Goal: Task Accomplishment & Management: Manage account settings

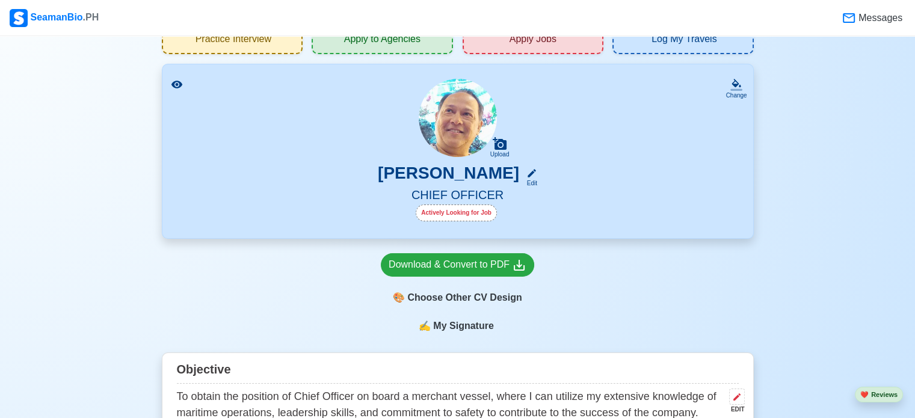
scroll to position [72, 0]
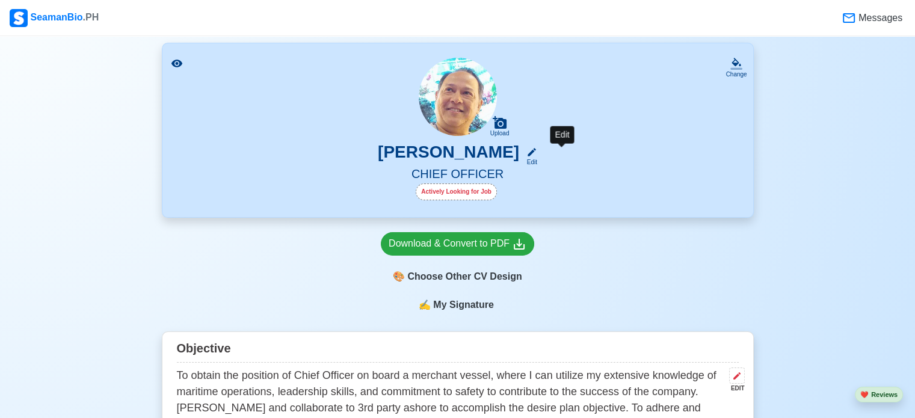
click at [536, 153] on icon at bounding box center [531, 152] width 8 height 8
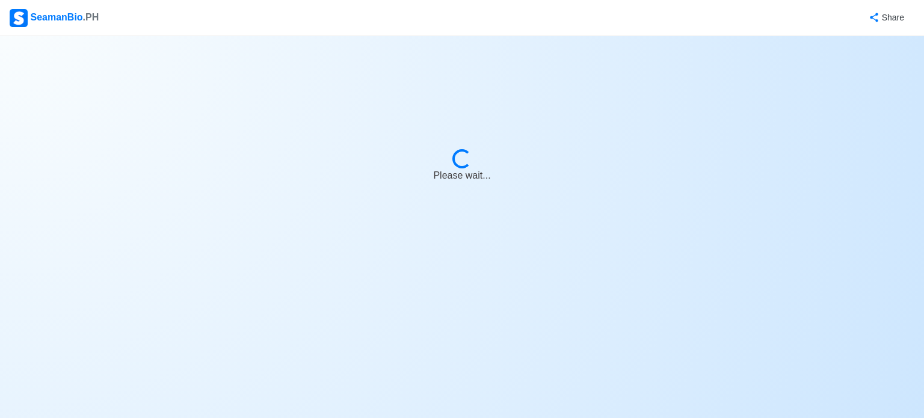
select select "Actively Looking for Job"
select select "Visible for Hiring"
select select "Married"
select select "[DEMOGRAPHIC_DATA]"
select select "PH"
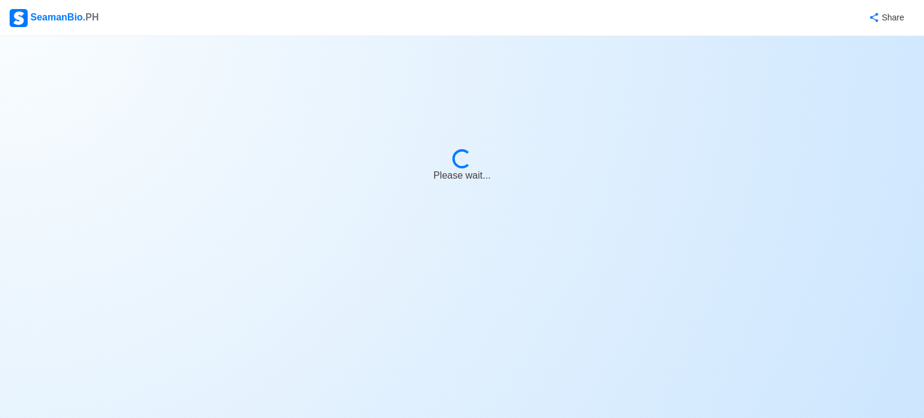
select select "9"
select select "1"
select select "4102416000000"
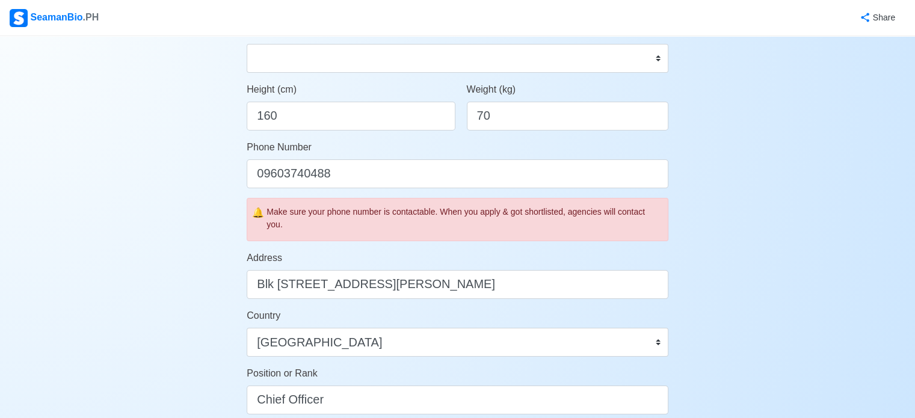
scroll to position [361, 0]
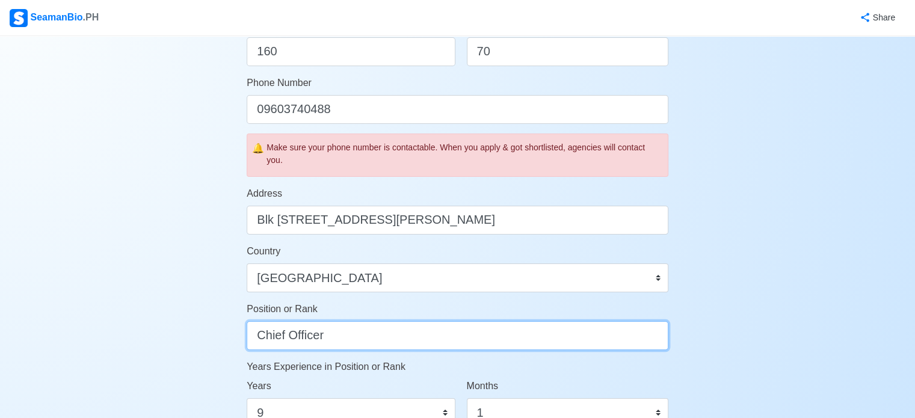
click at [348, 331] on input "Chief Officer" at bounding box center [458, 335] width 422 height 29
type input "C"
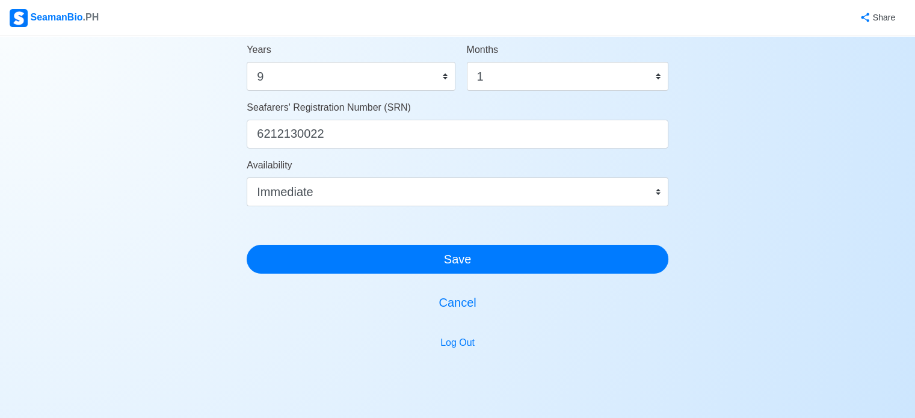
scroll to position [698, 0]
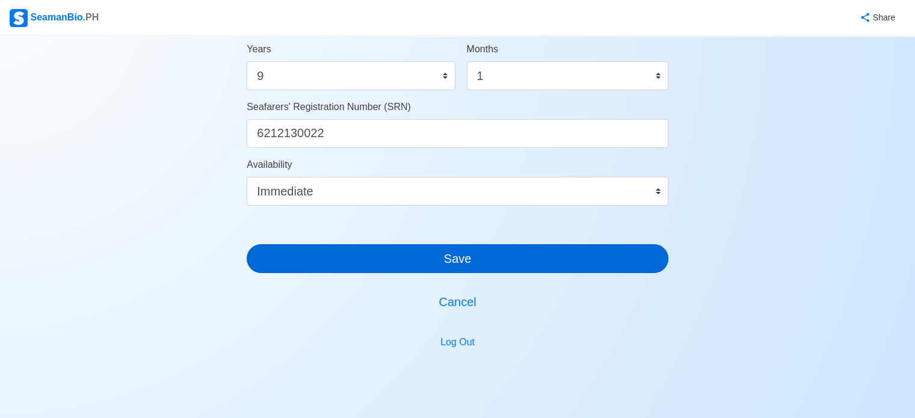
type input "Security Officer"
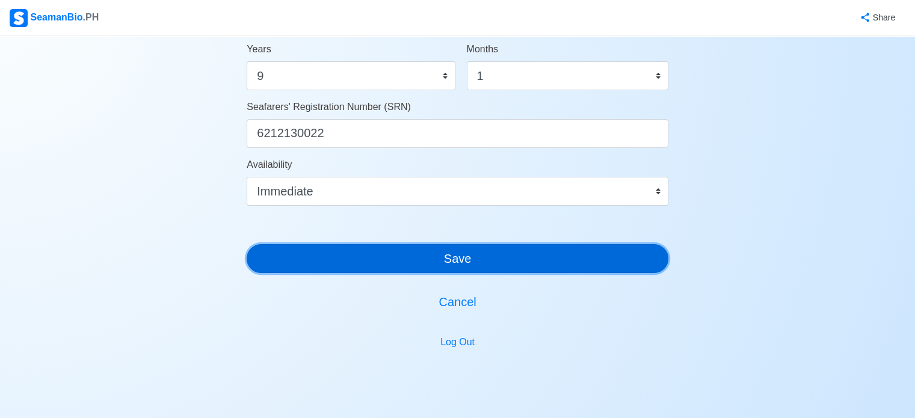
click at [455, 258] on button "Save" at bounding box center [458, 258] width 422 height 29
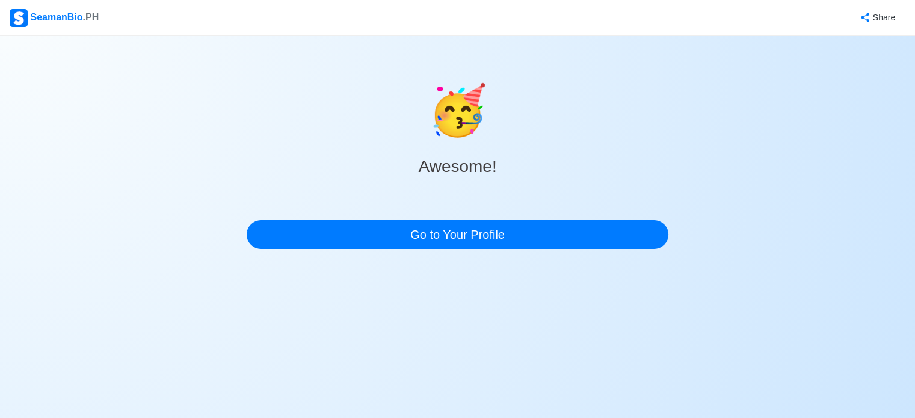
scroll to position [0, 0]
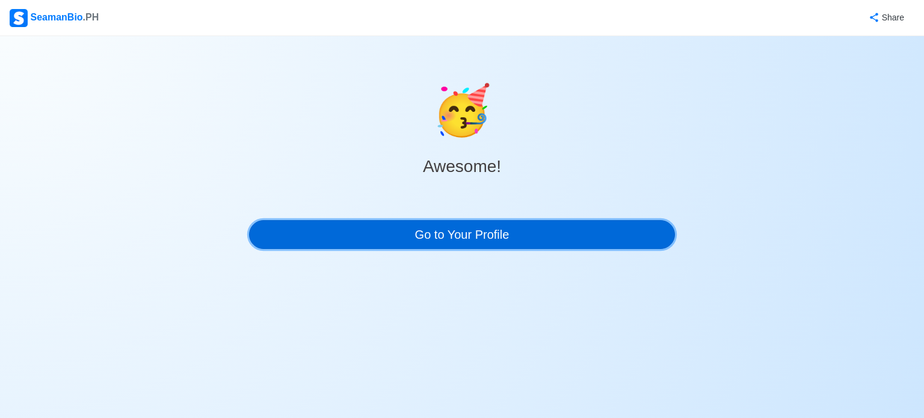
click at [468, 236] on link "Go to Your Profile" at bounding box center [462, 234] width 426 height 29
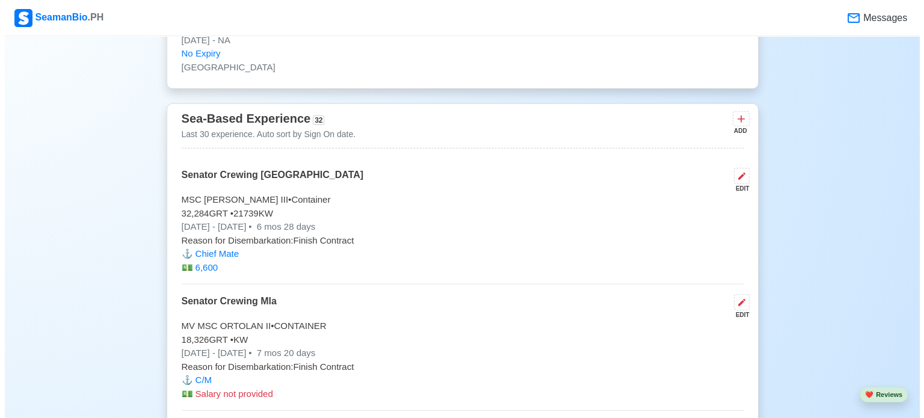
scroll to position [3479, 0]
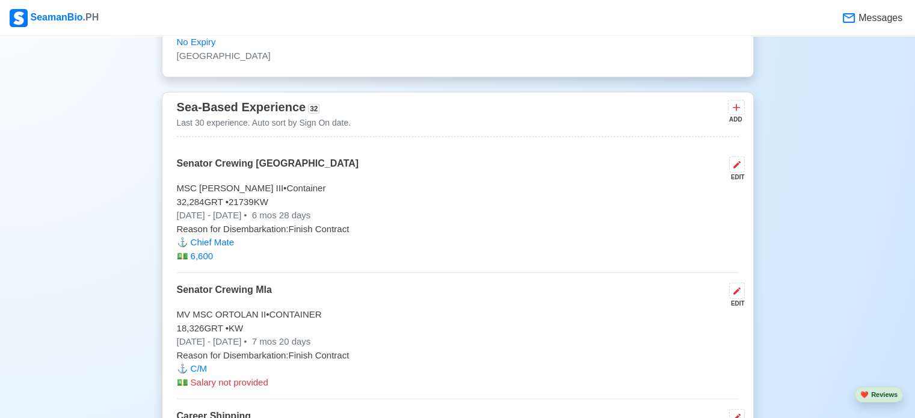
click at [738, 173] on div "EDIT" at bounding box center [734, 177] width 20 height 9
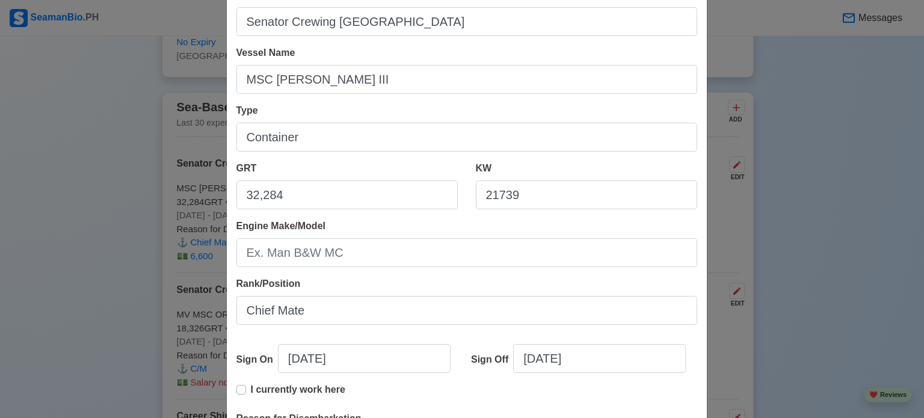
scroll to position [168, 0]
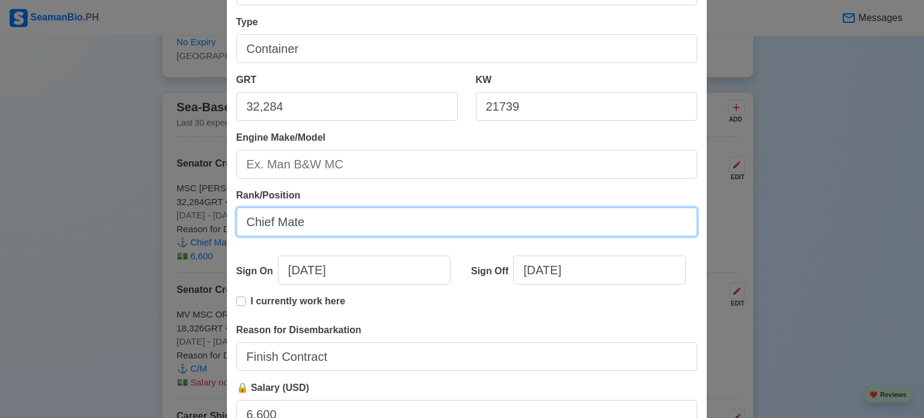
click at [333, 235] on input "Chief Mate" at bounding box center [466, 221] width 461 height 29
type input "Chief Mate/ Ship Security Officer"
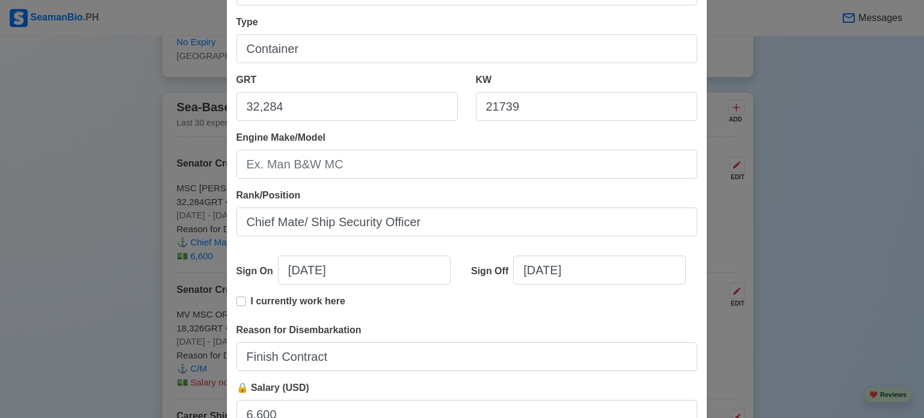
click at [673, 283] on div "Sign Off [DATE]" at bounding box center [579, 275] width 235 height 38
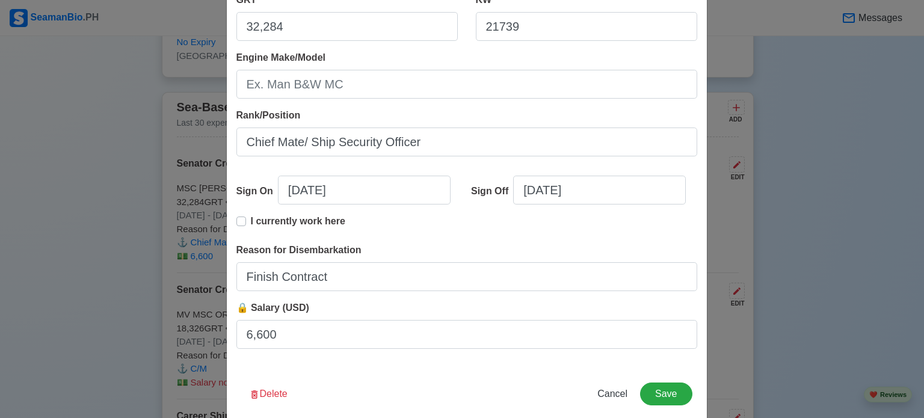
scroll to position [267, 0]
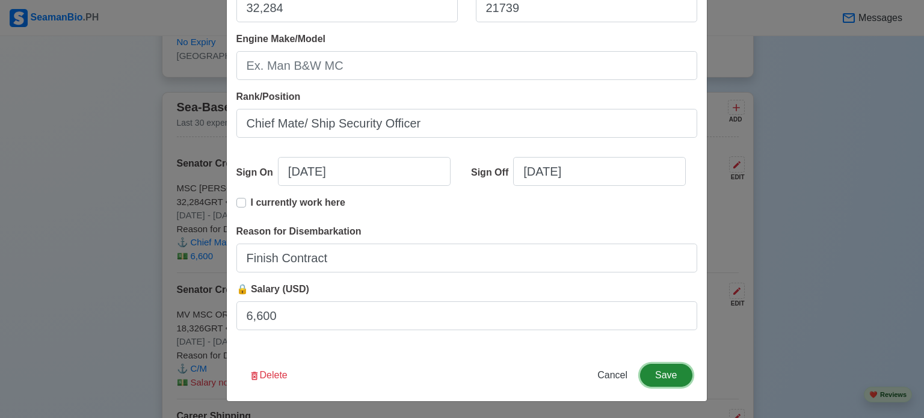
click at [664, 375] on button "Save" at bounding box center [666, 375] width 52 height 23
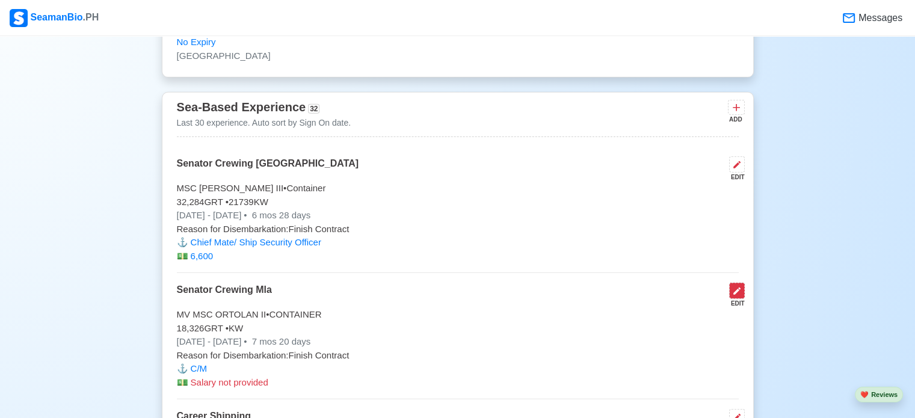
click at [737, 286] on icon at bounding box center [737, 291] width 10 height 10
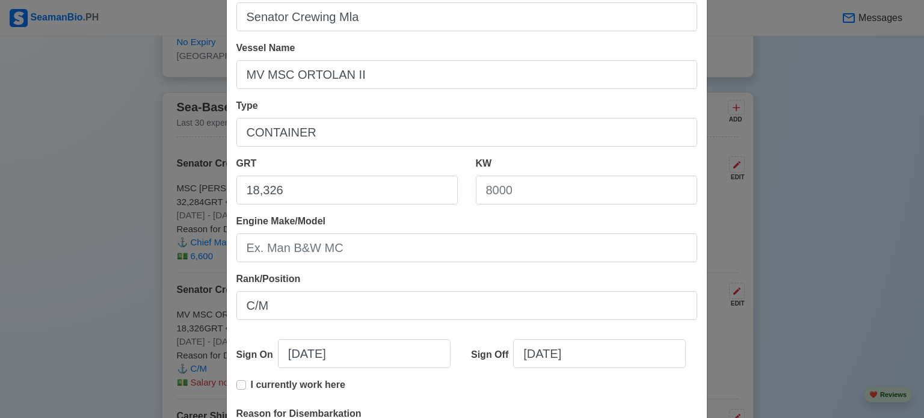
scroll to position [96, 0]
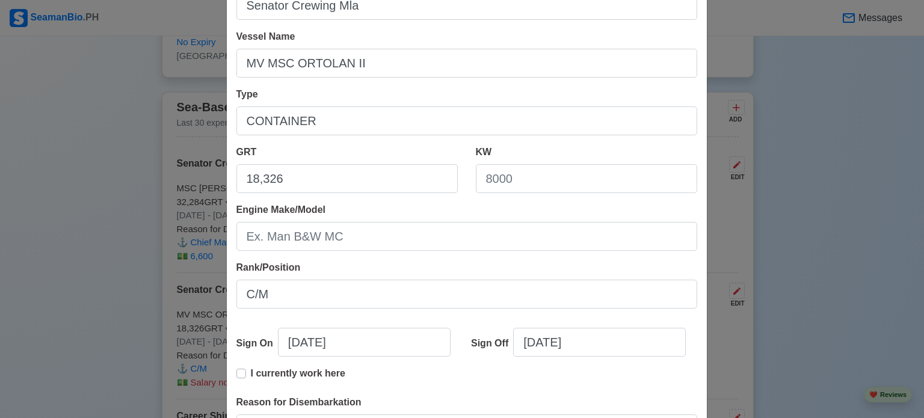
click at [286, 312] on div "Shipping Agency Senator Crewing Mla Vessel Name MV MSC ORTOLAN II Type CONTAINE…" at bounding box center [467, 241] width 480 height 558
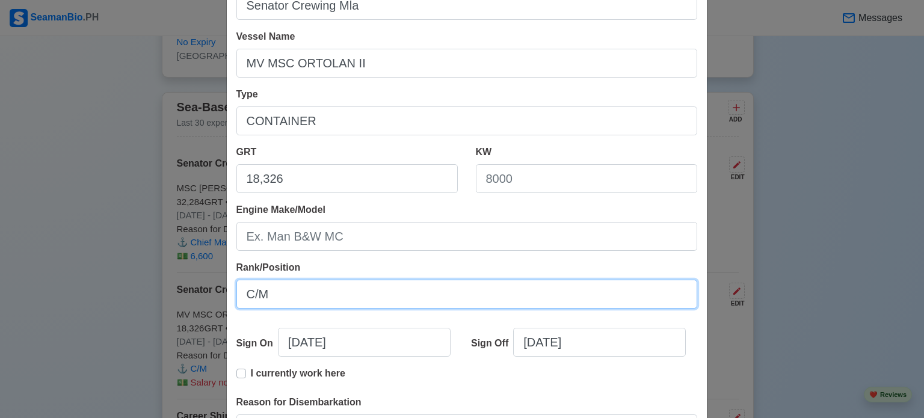
click at [277, 296] on input "C/M" at bounding box center [466, 294] width 461 height 29
type input "C"
type input "Ship Security Officer/ Ch. M."
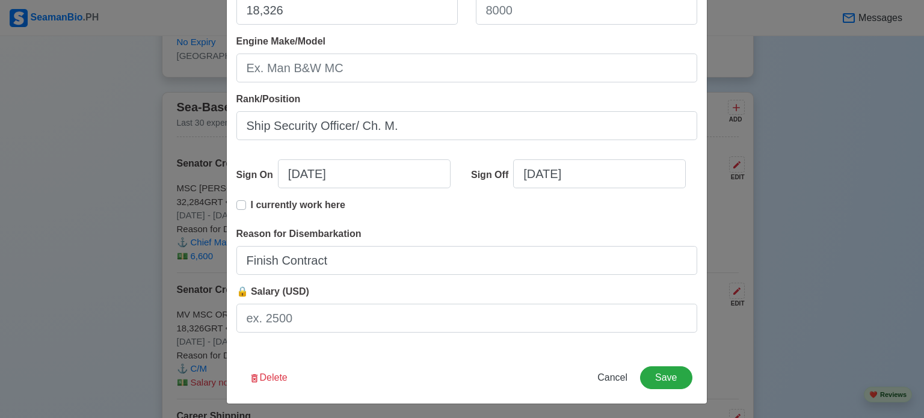
scroll to position [267, 0]
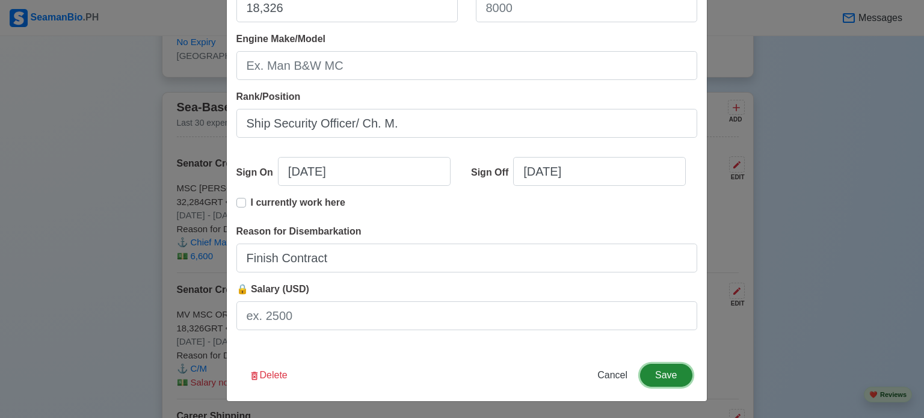
click at [660, 375] on button "Save" at bounding box center [666, 375] width 52 height 23
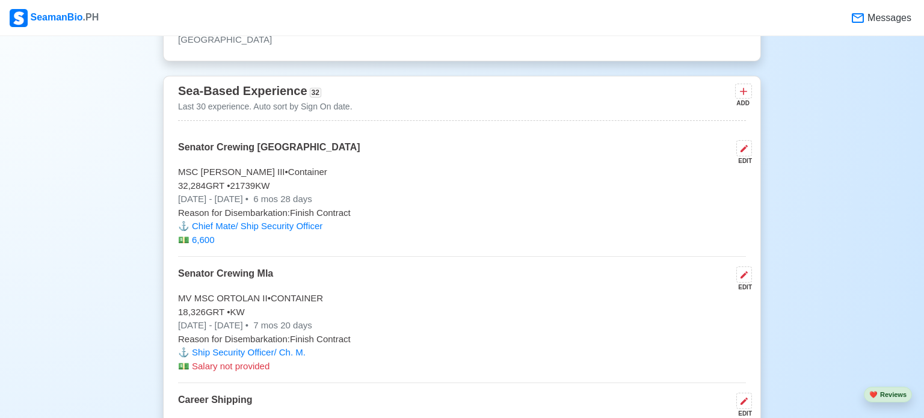
scroll to position [3477, 0]
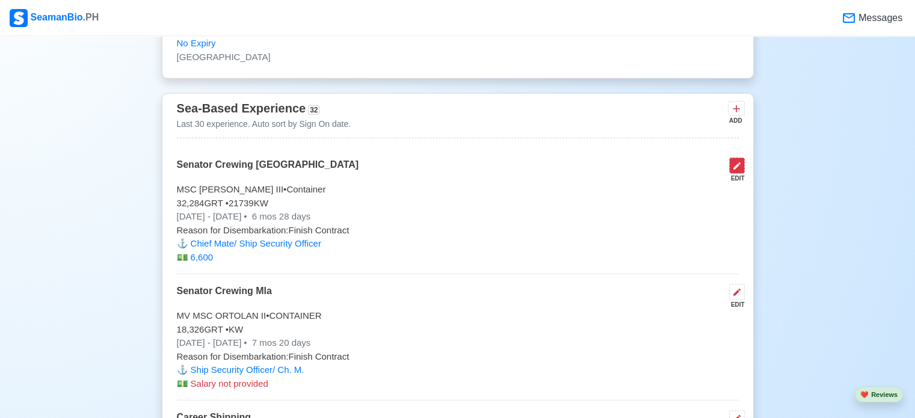
click at [734, 162] on icon at bounding box center [736, 165] width 7 height 7
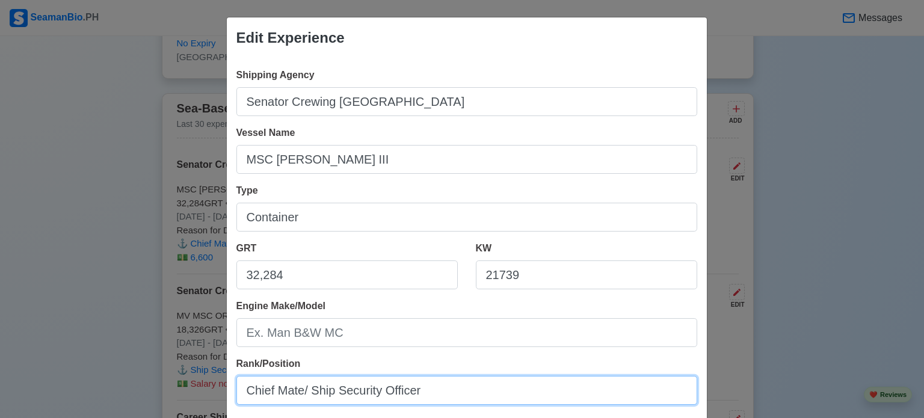
click at [477, 382] on input "Chief Mate/ Ship Security Officer" at bounding box center [466, 390] width 461 height 29
type input "Ship Security Officer/ Ch. M."
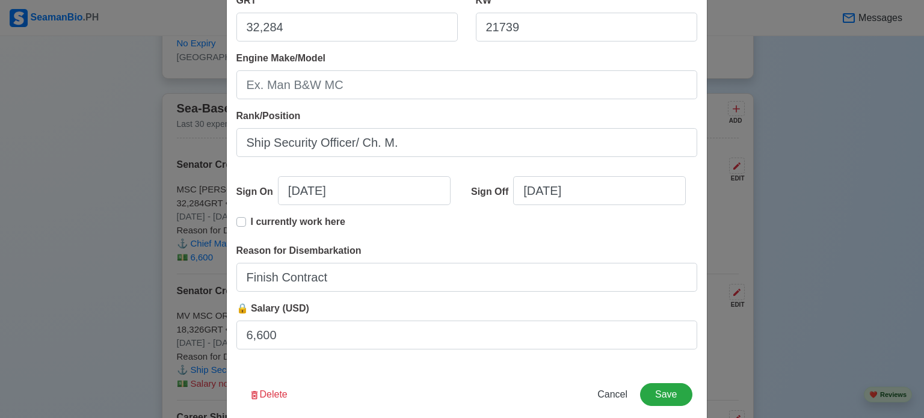
scroll to position [267, 0]
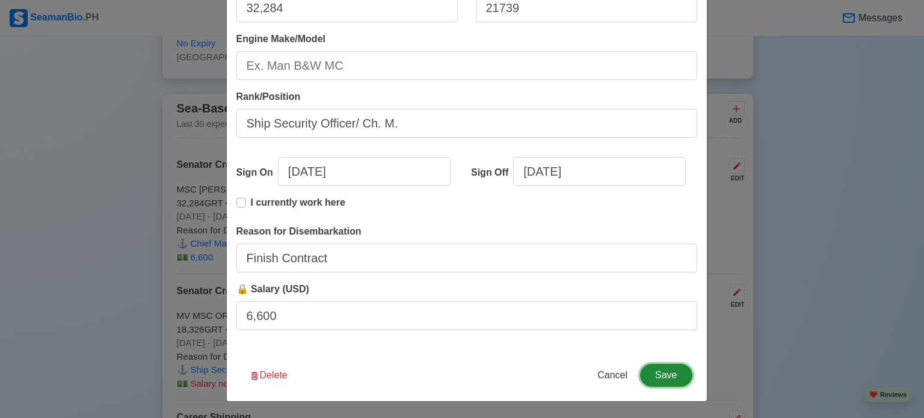
click at [673, 373] on button "Save" at bounding box center [666, 375] width 52 height 23
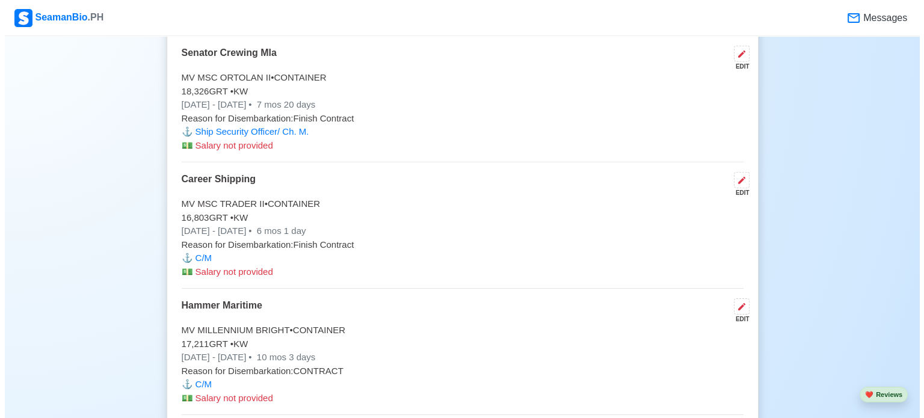
scroll to position [3716, 0]
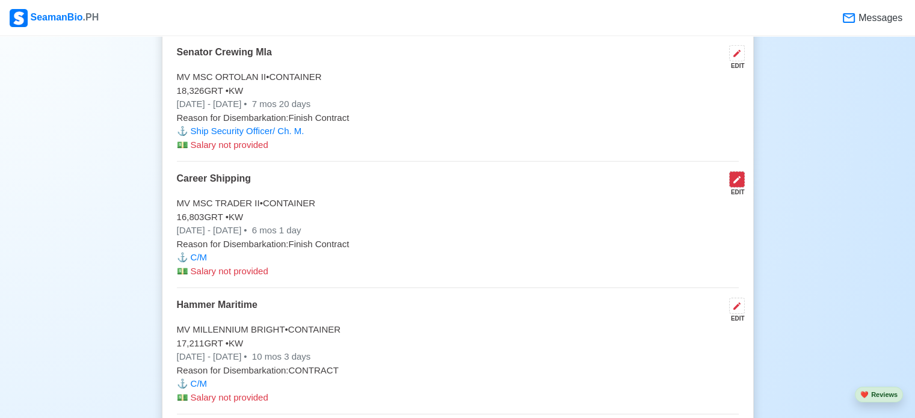
click at [739, 175] on icon at bounding box center [737, 180] width 10 height 10
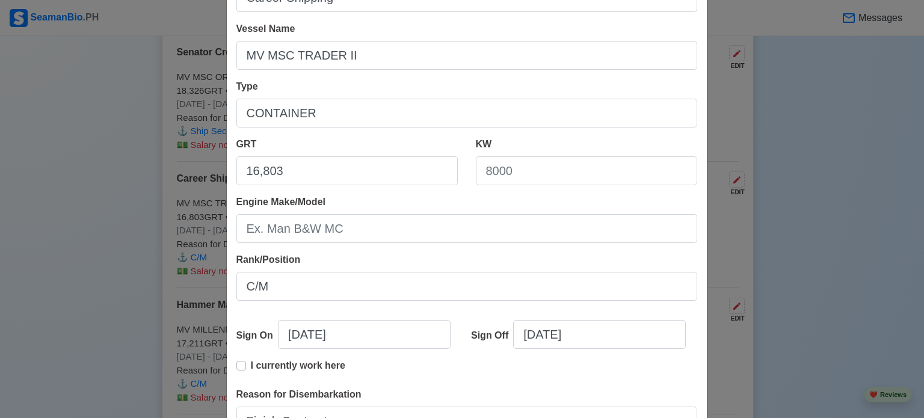
scroll to position [120, 0]
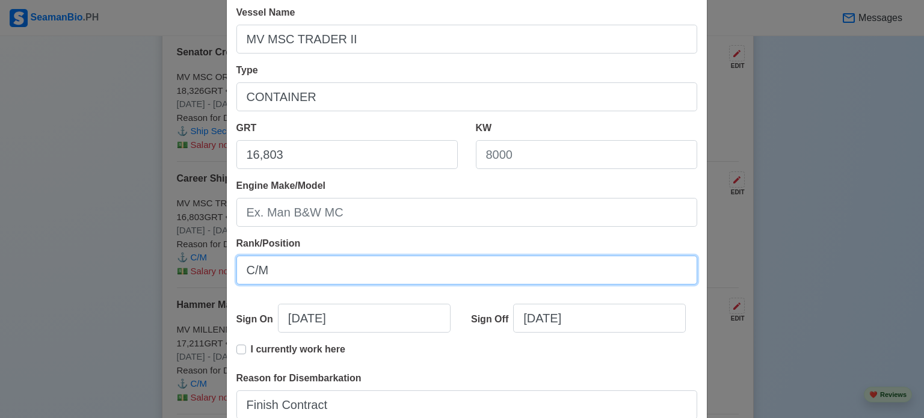
click at [539, 281] on input "C/M" at bounding box center [466, 270] width 461 height 29
type input "Ship Security Offiver/ Ch. M."
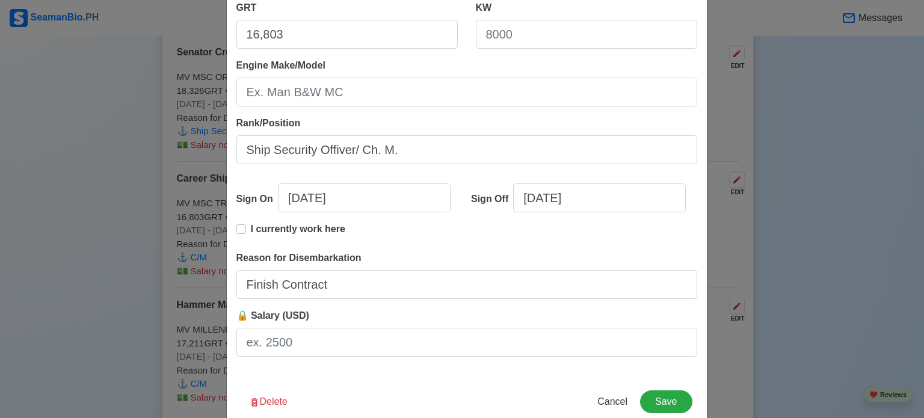
scroll to position [267, 0]
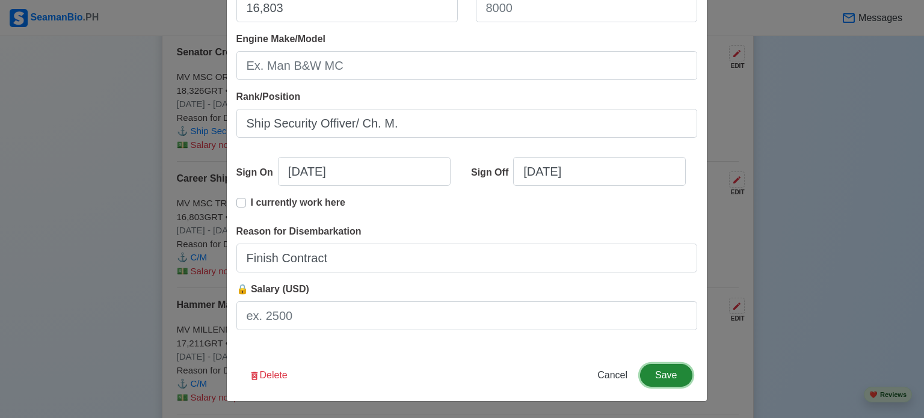
click at [668, 381] on button "Save" at bounding box center [666, 375] width 52 height 23
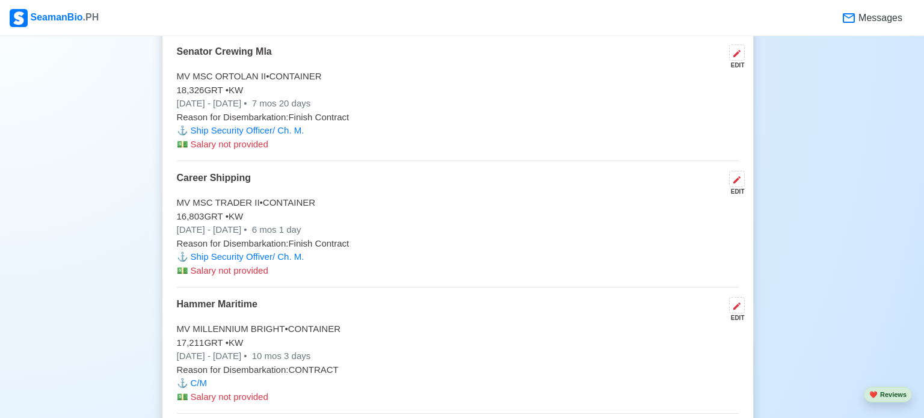
scroll to position [3715, 0]
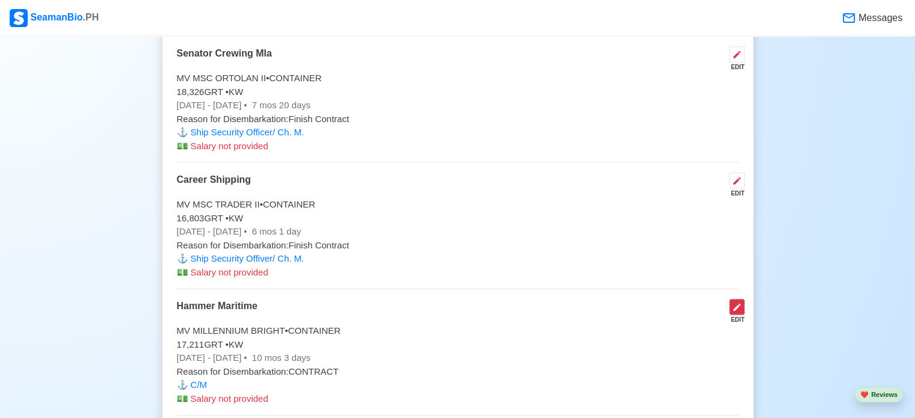
click at [743, 299] on button at bounding box center [737, 307] width 16 height 16
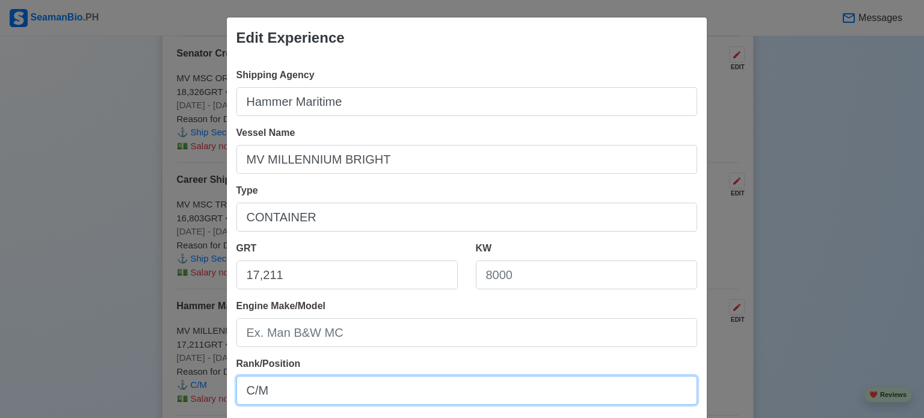
click at [461, 384] on input "C/M" at bounding box center [466, 390] width 461 height 29
type input "Deputy Ship Seurity Officer/ Ch. M."
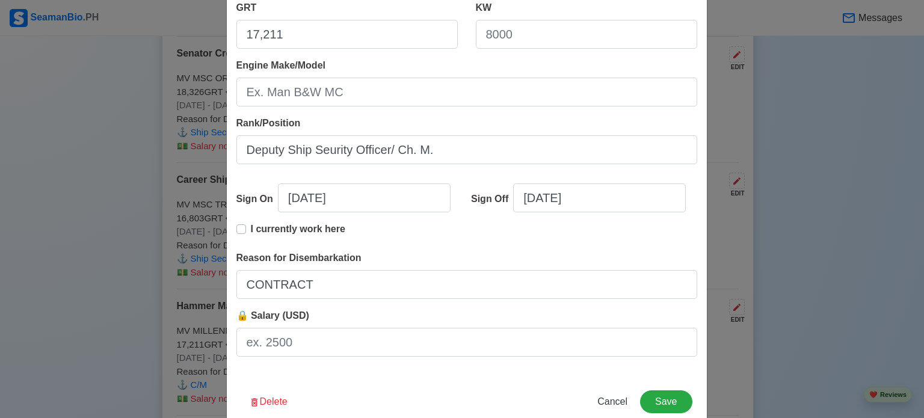
scroll to position [267, 0]
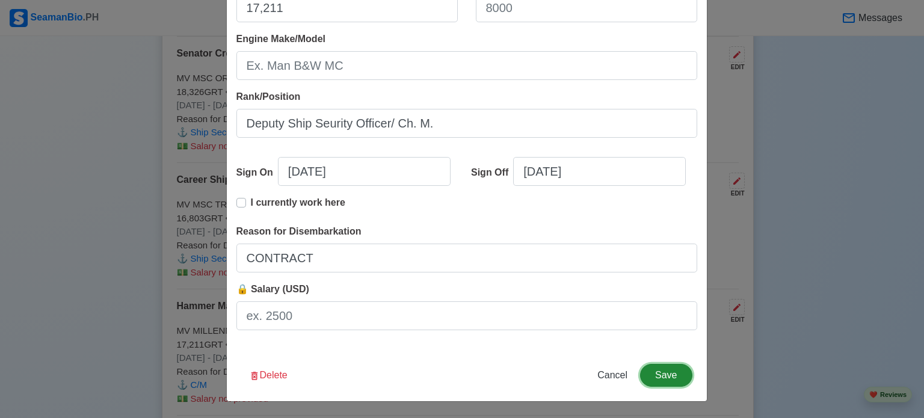
click at [663, 379] on button "Save" at bounding box center [666, 375] width 52 height 23
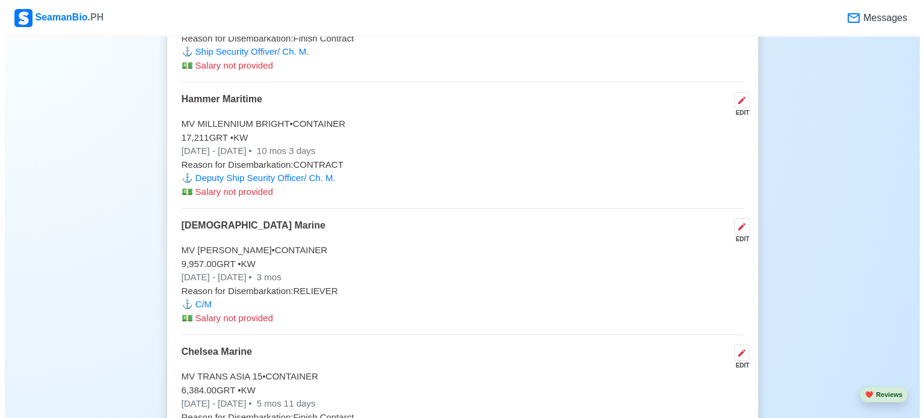
scroll to position [3978, 0]
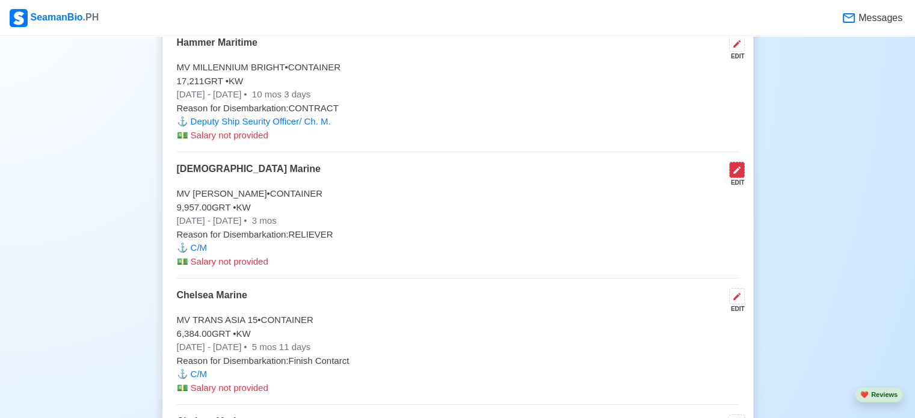
click at [735, 162] on button at bounding box center [737, 170] width 16 height 16
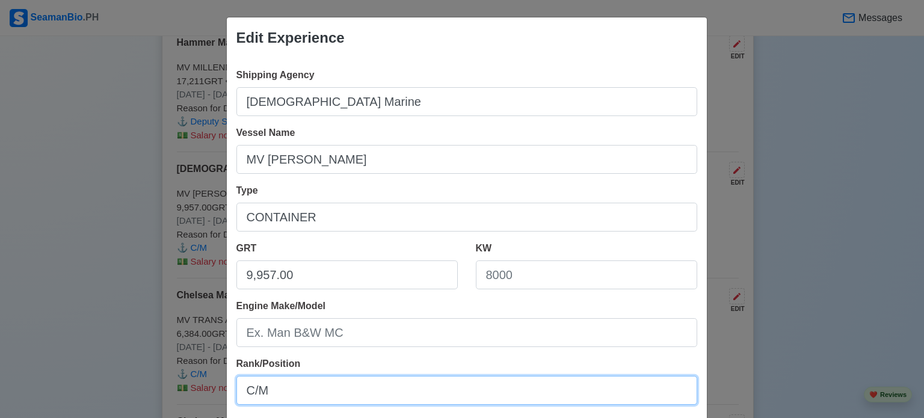
click at [409, 386] on input "C/M" at bounding box center [466, 390] width 461 height 29
type input "Deputy Ship Security Officer/ Ch. M."
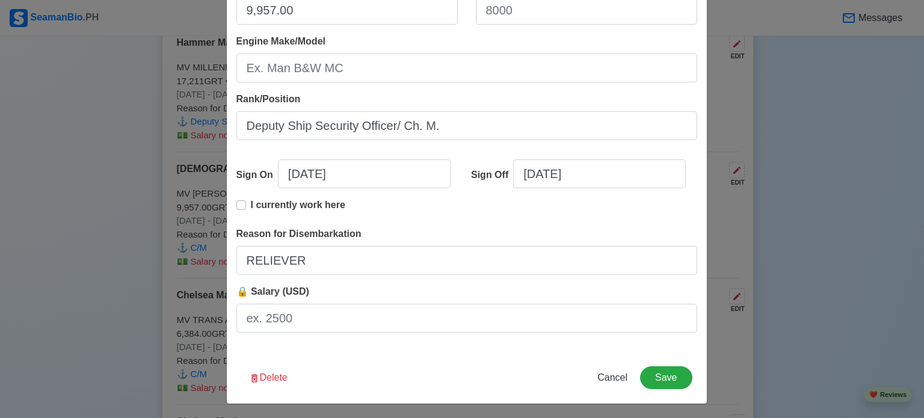
scroll to position [267, 0]
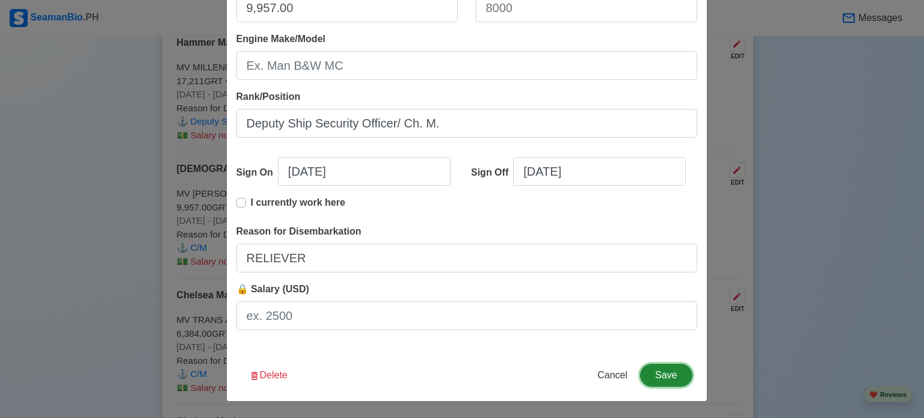
click at [660, 373] on button "Save" at bounding box center [666, 375] width 52 height 23
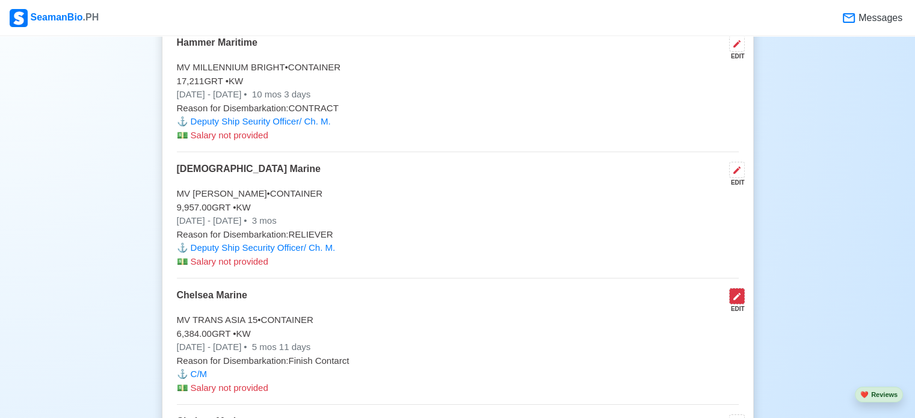
click at [737, 293] on icon at bounding box center [736, 296] width 7 height 7
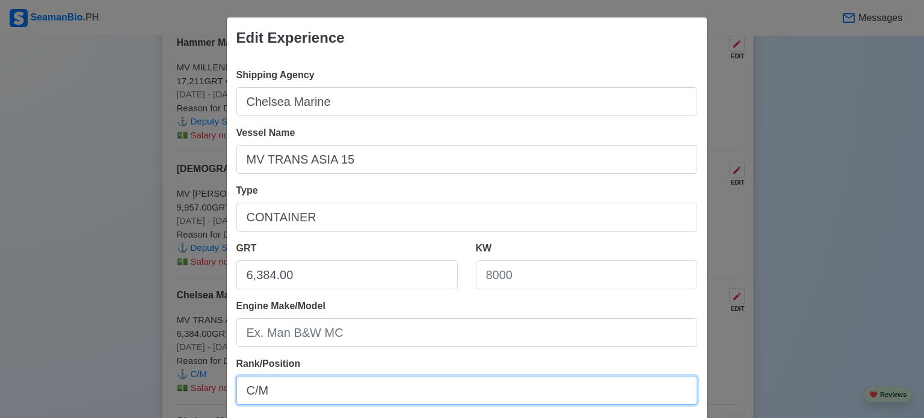
click at [609, 385] on input "C/M" at bounding box center [466, 390] width 461 height 29
type input "Deputy Ship Security Officer/ Ch. M."
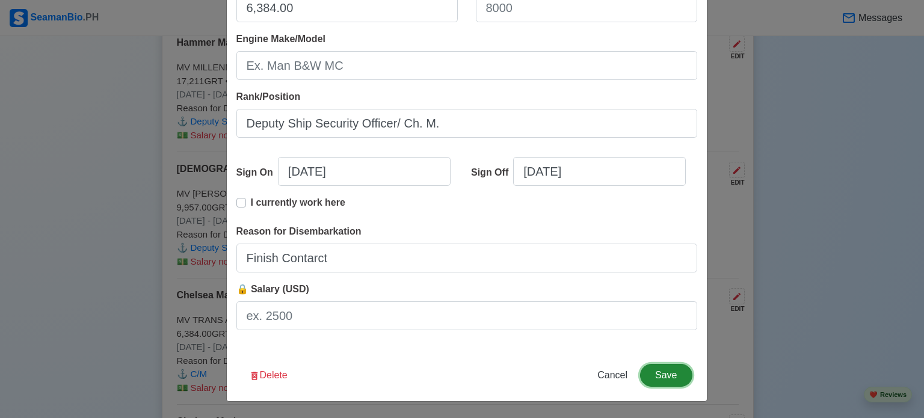
click at [657, 375] on button "Save" at bounding box center [666, 375] width 52 height 23
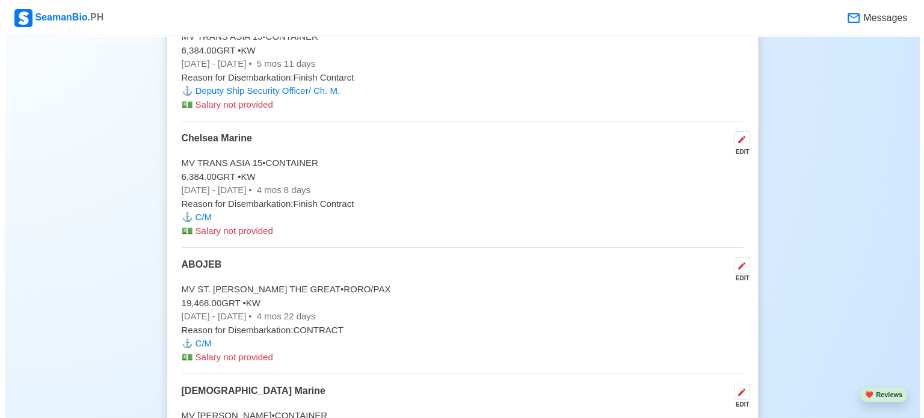
scroll to position [4265, 0]
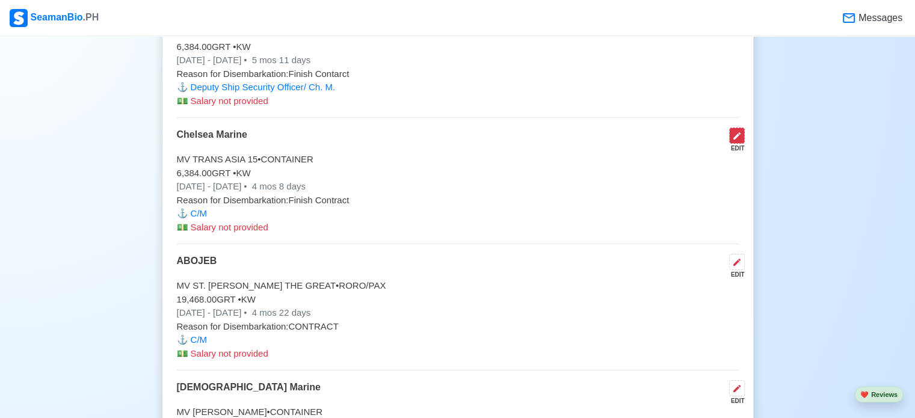
click at [733, 131] on icon at bounding box center [737, 136] width 10 height 10
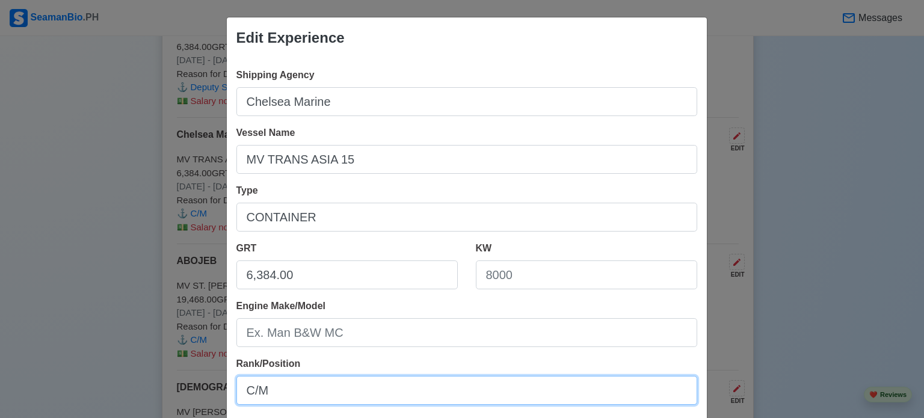
click at [596, 399] on input "C/M" at bounding box center [466, 390] width 461 height 29
type input "Deputy Ship Security Officer/ Ch. M."
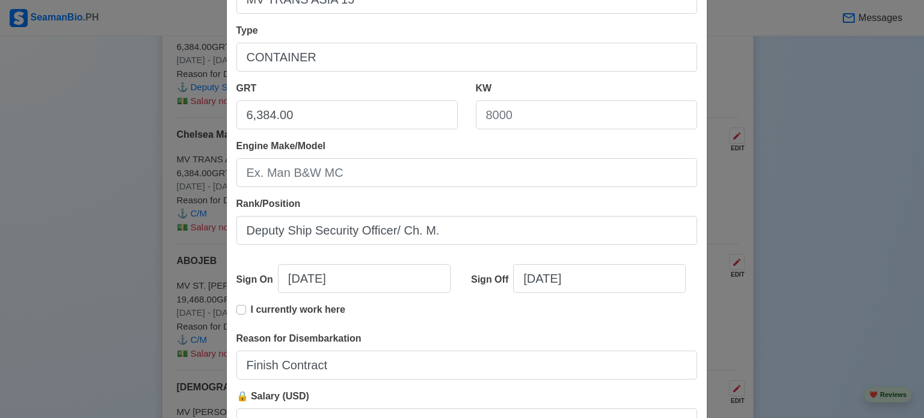
scroll to position [265, 0]
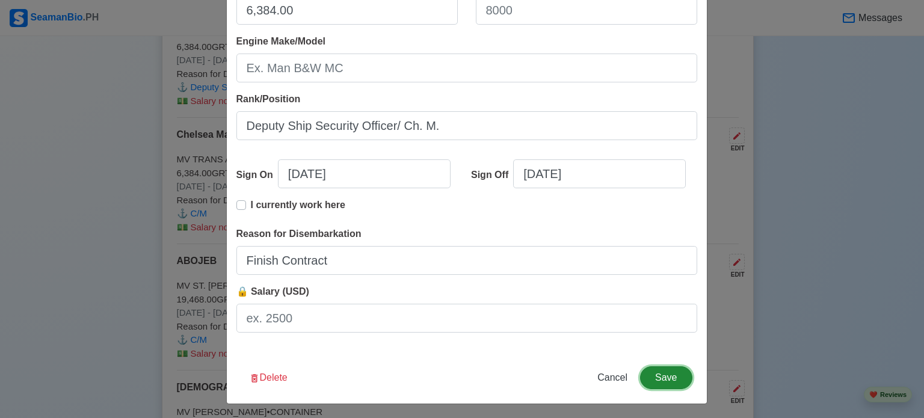
click at [660, 379] on button "Save" at bounding box center [666, 377] width 52 height 23
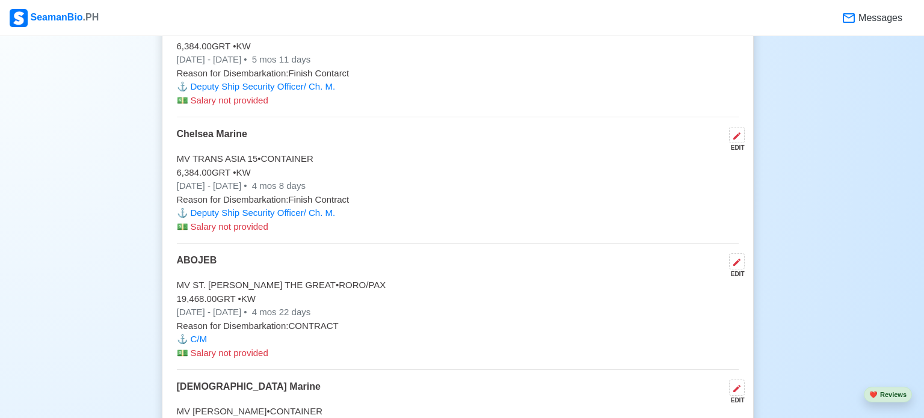
scroll to position [4264, 0]
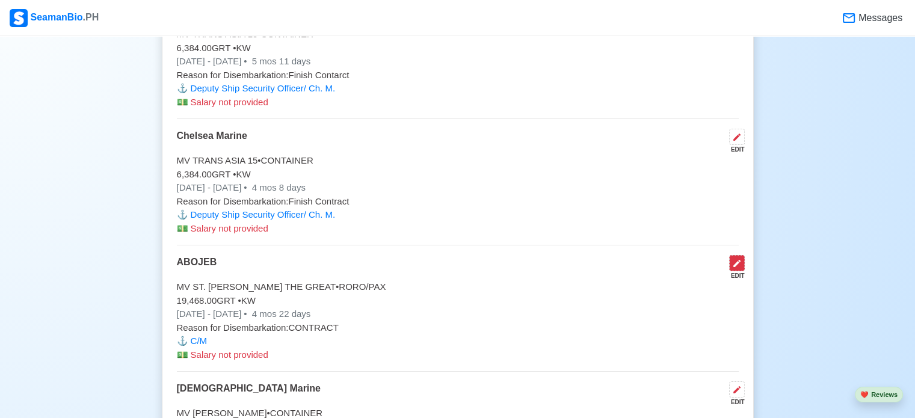
click at [738, 260] on icon at bounding box center [736, 263] width 7 height 7
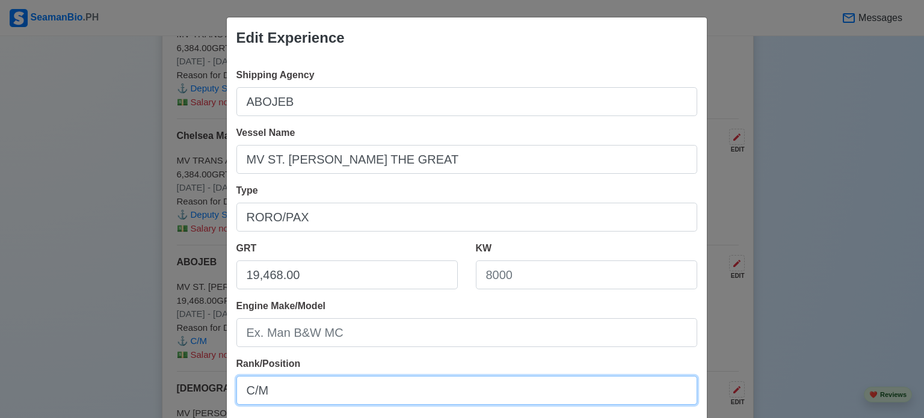
click at [607, 388] on input "C/M" at bounding box center [466, 390] width 461 height 29
type input "Deputy Ship Security Officer/ Ch. M."
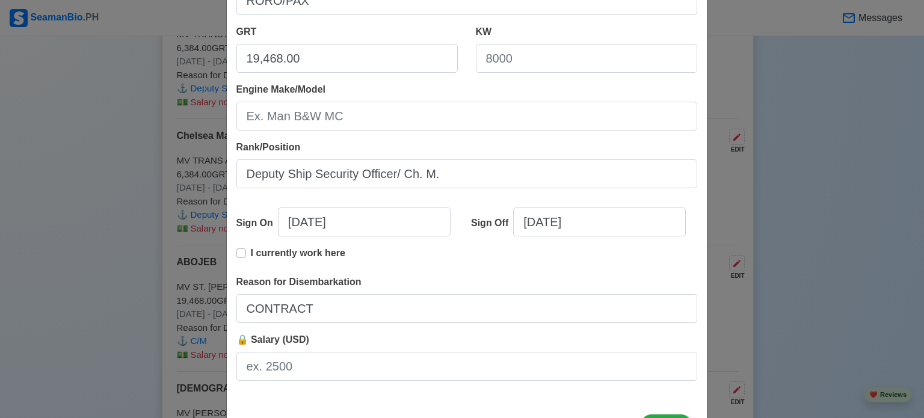
scroll to position [267, 0]
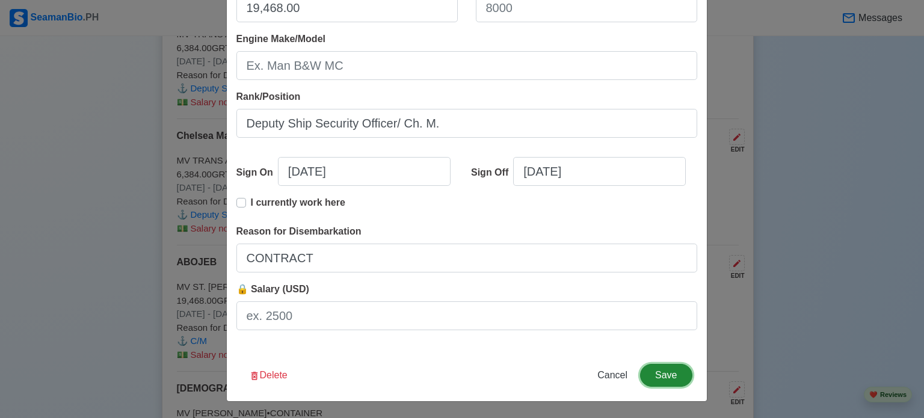
click at [661, 372] on button "Save" at bounding box center [666, 375] width 52 height 23
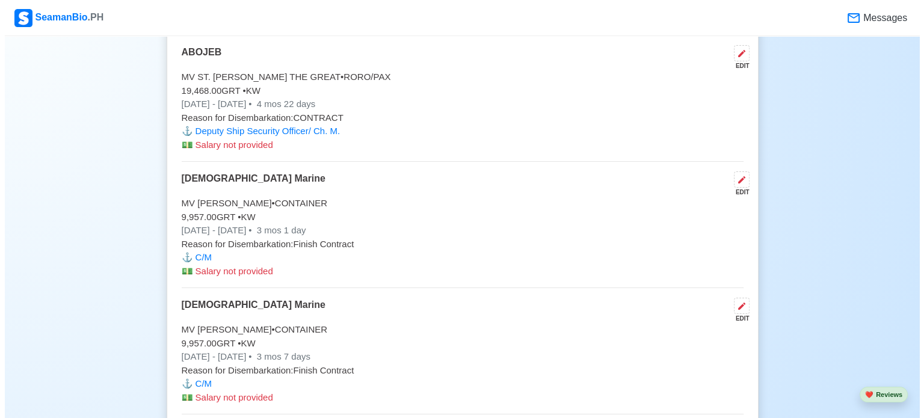
scroll to position [4479, 0]
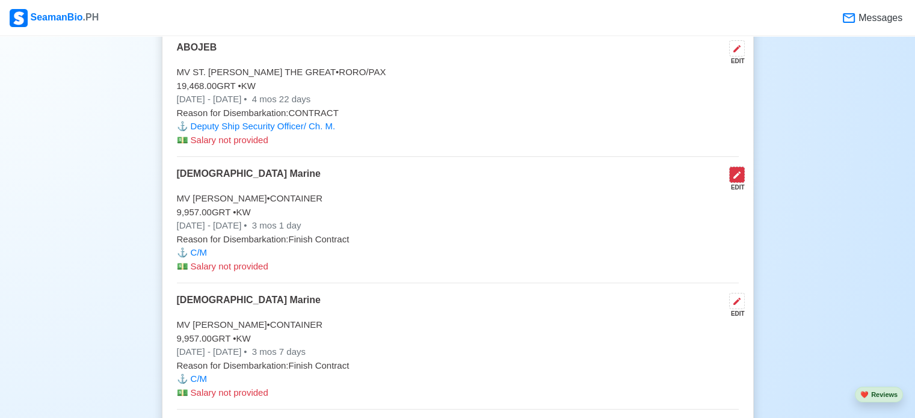
click at [738, 170] on icon at bounding box center [737, 175] width 10 height 10
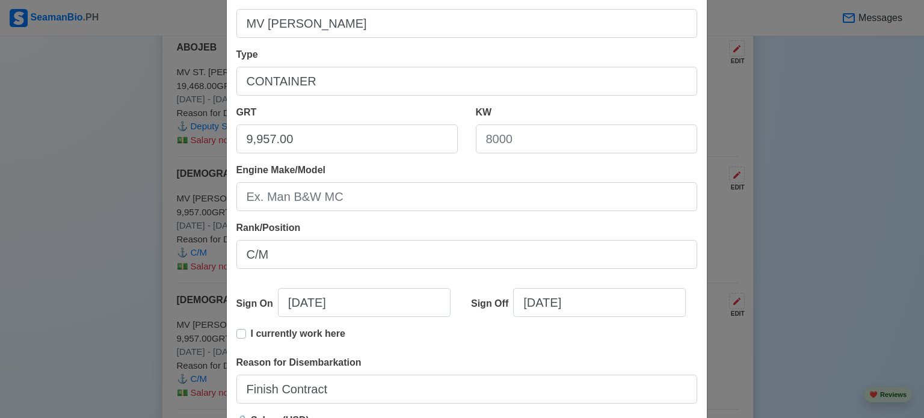
scroll to position [232, 0]
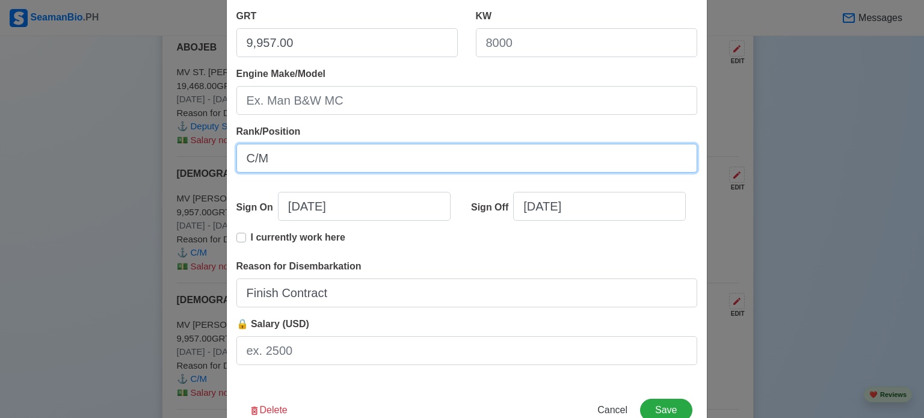
click at [495, 153] on input "C/M" at bounding box center [466, 158] width 461 height 29
type input "Deputy Ship Security Officer/ Ch. M."
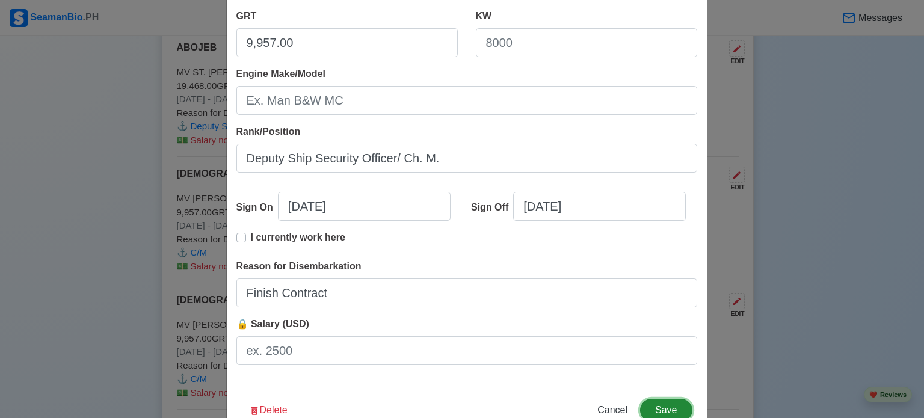
click at [660, 407] on button "Save" at bounding box center [666, 410] width 52 height 23
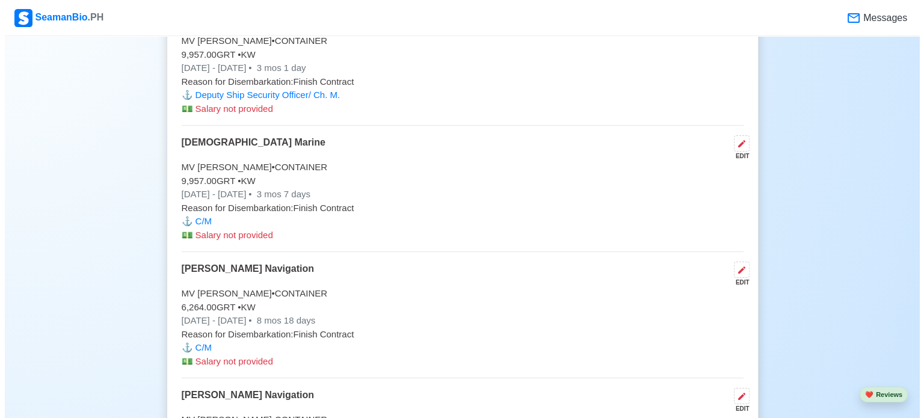
scroll to position [4646, 0]
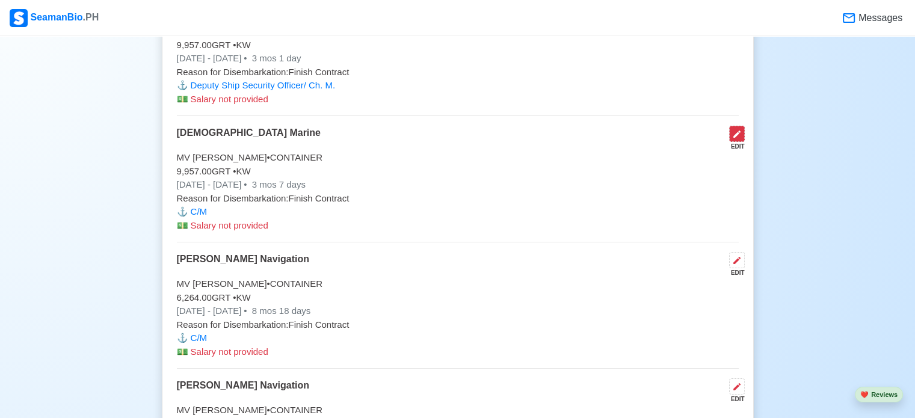
click at [735, 130] on icon at bounding box center [736, 133] width 7 height 7
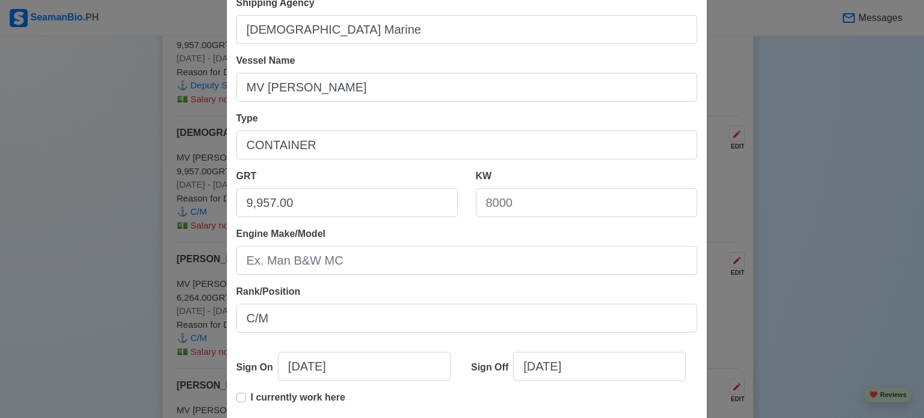
scroll to position [160, 0]
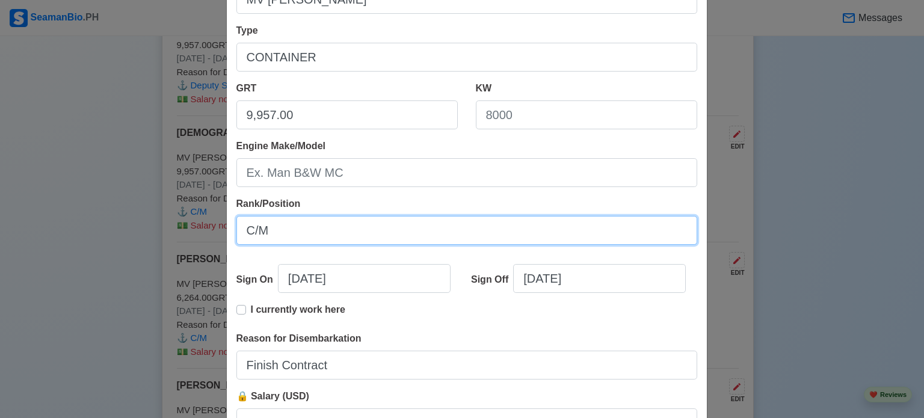
click at [595, 225] on input "C/M" at bounding box center [466, 230] width 461 height 29
type input "Deputy Ship Security Officer/ Ch. M."
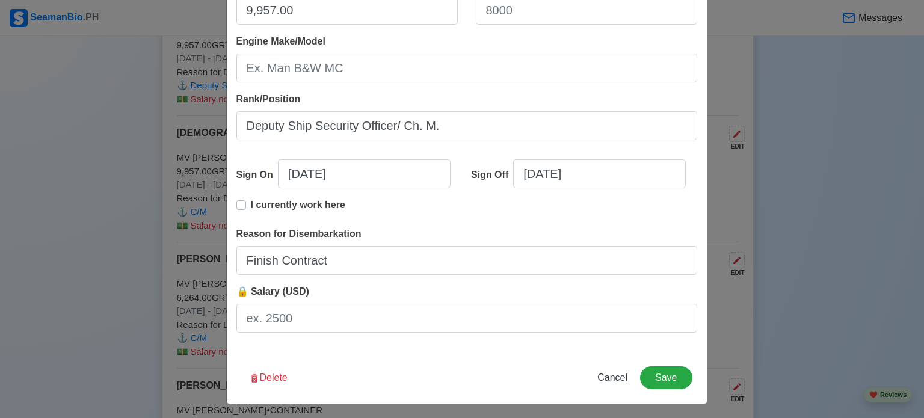
scroll to position [267, 0]
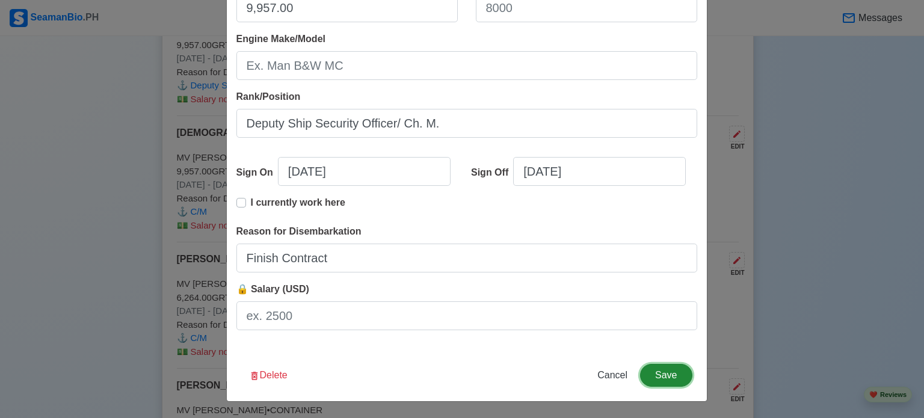
click at [662, 375] on button "Save" at bounding box center [666, 375] width 52 height 23
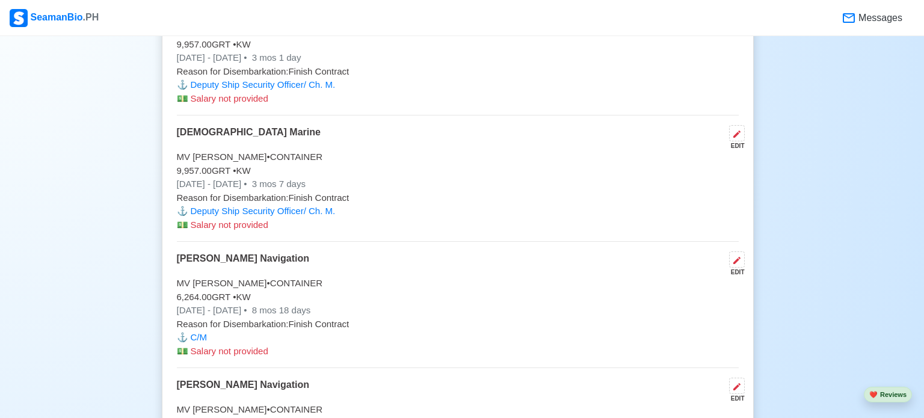
scroll to position [4645, 0]
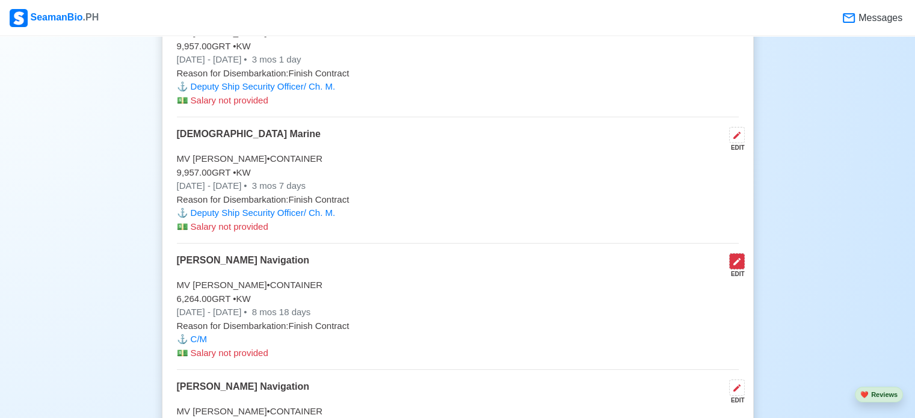
click at [741, 257] on icon at bounding box center [737, 262] width 10 height 10
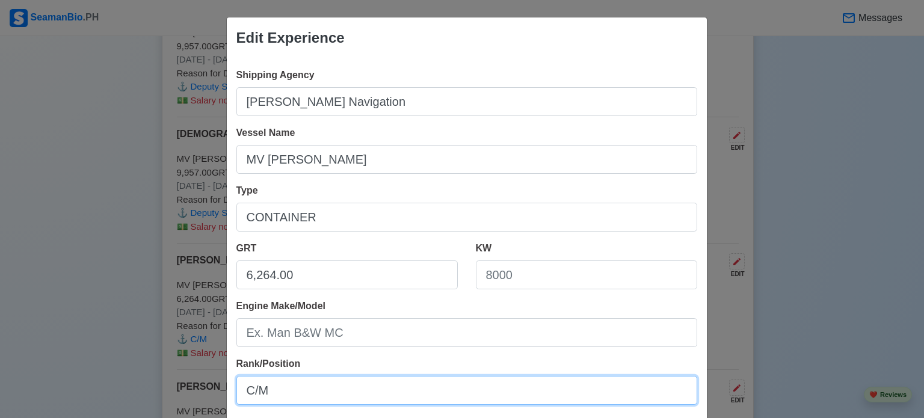
click at [664, 387] on input "C/M" at bounding box center [466, 390] width 461 height 29
type input "Deputy Ship Security Officer/ Ch. M."
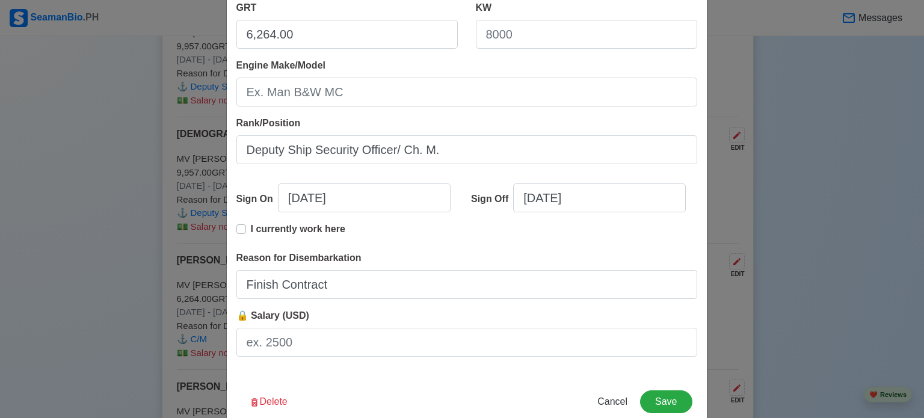
scroll to position [265, 0]
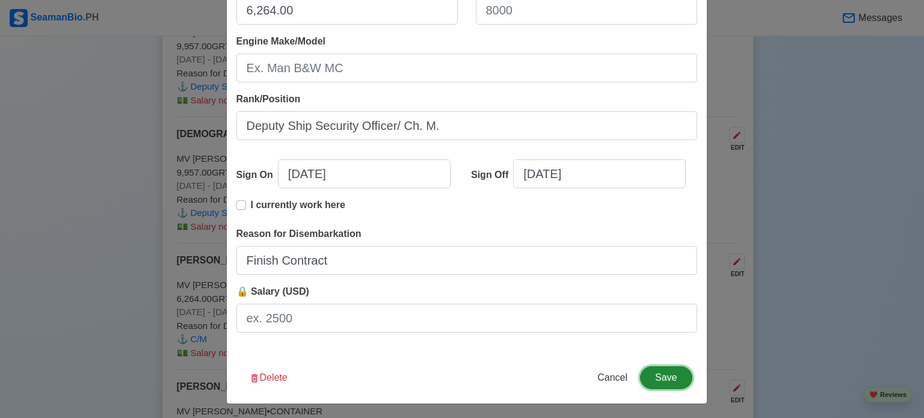
click at [661, 375] on button "Save" at bounding box center [666, 377] width 52 height 23
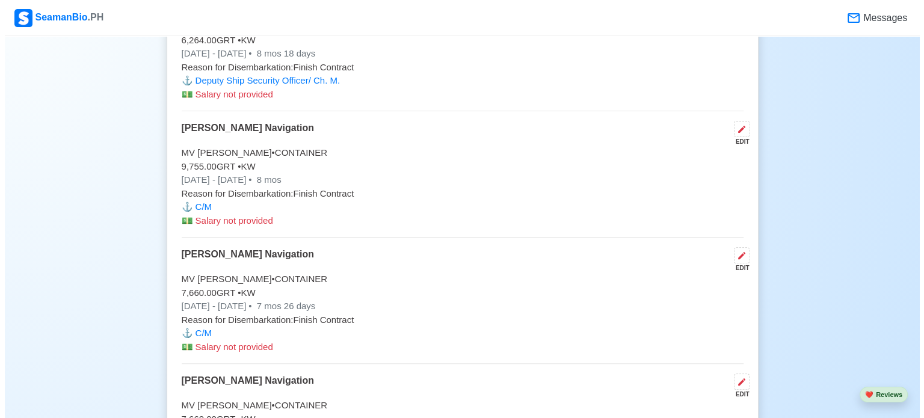
scroll to position [4907, 0]
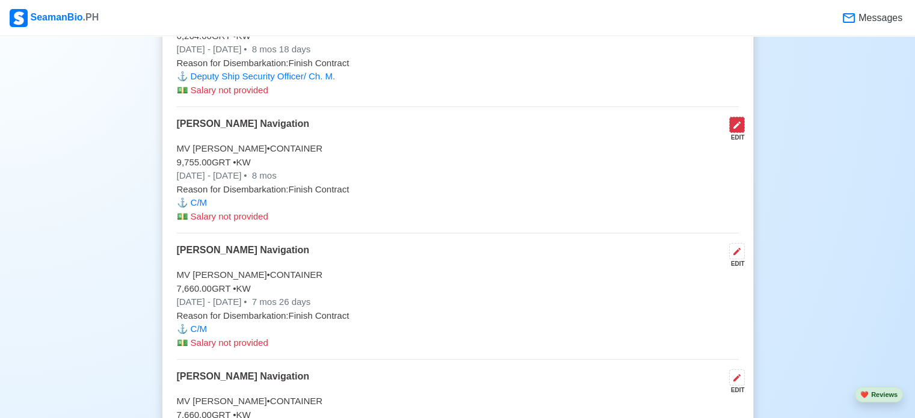
click at [737, 120] on icon at bounding box center [737, 125] width 10 height 10
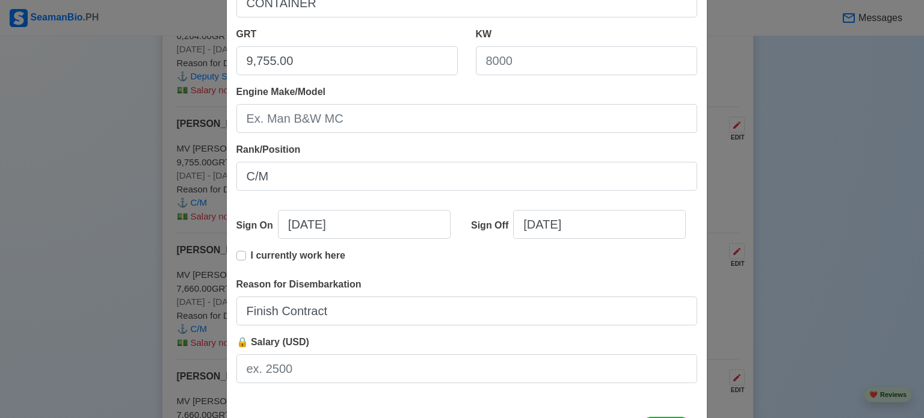
scroll to position [216, 0]
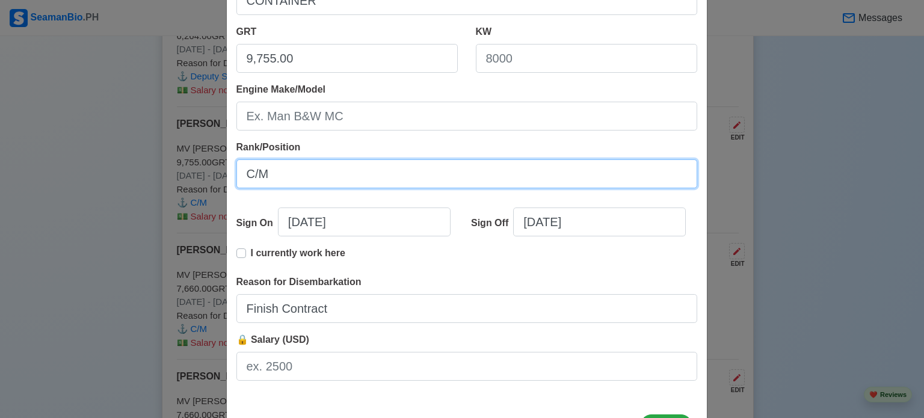
click at [625, 174] on input "C/M" at bounding box center [466, 173] width 461 height 29
type input "Deputy Ship Security Officer/ Ch. M."
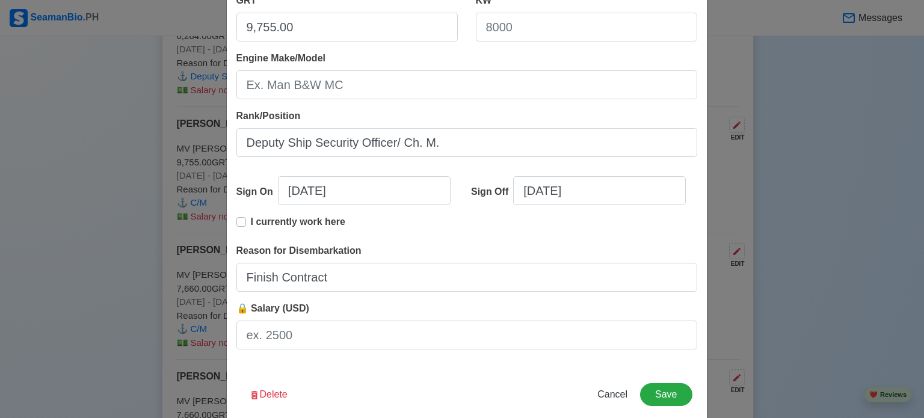
scroll to position [267, 0]
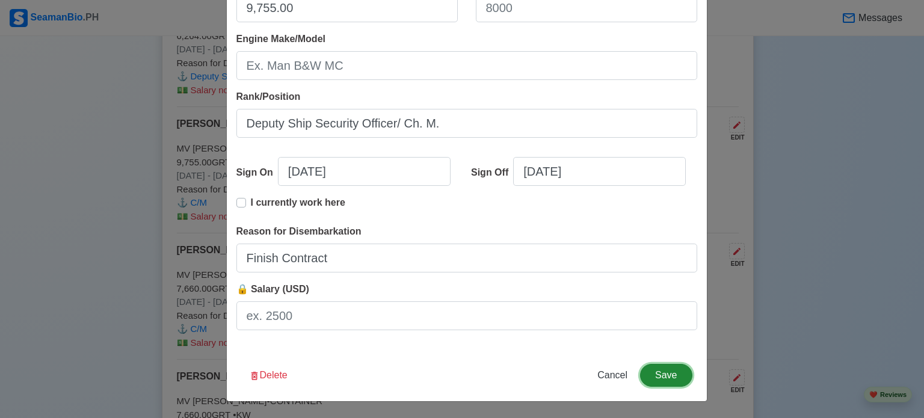
click at [664, 375] on button "Save" at bounding box center [666, 375] width 52 height 23
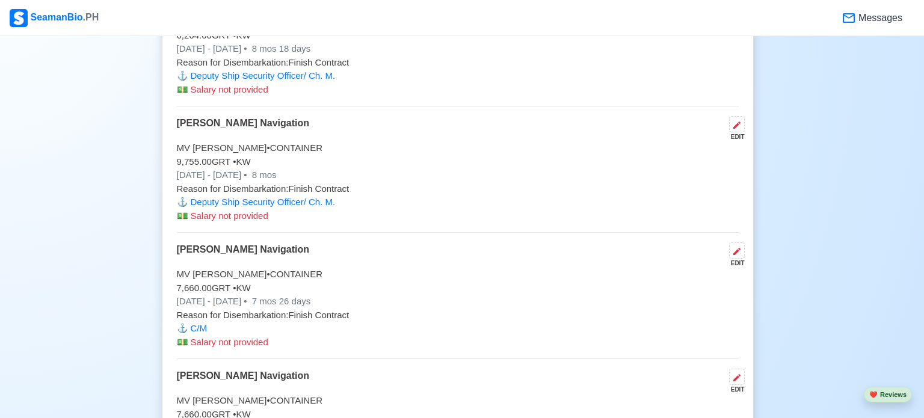
scroll to position [4906, 0]
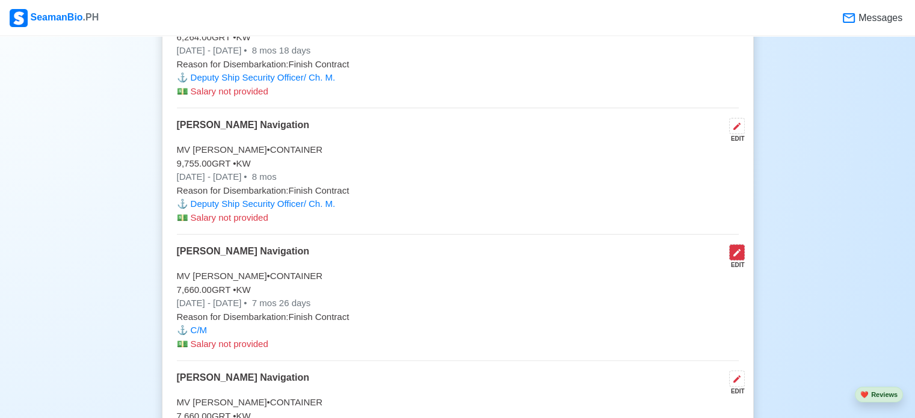
click at [736, 248] on icon at bounding box center [737, 253] width 10 height 10
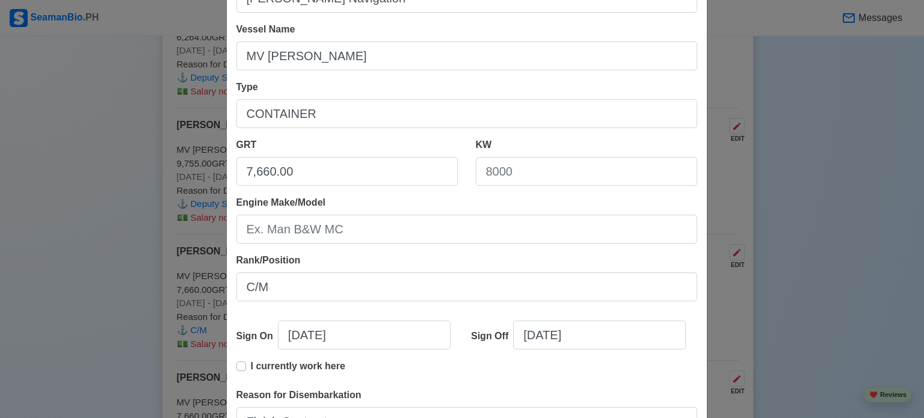
scroll to position [120, 0]
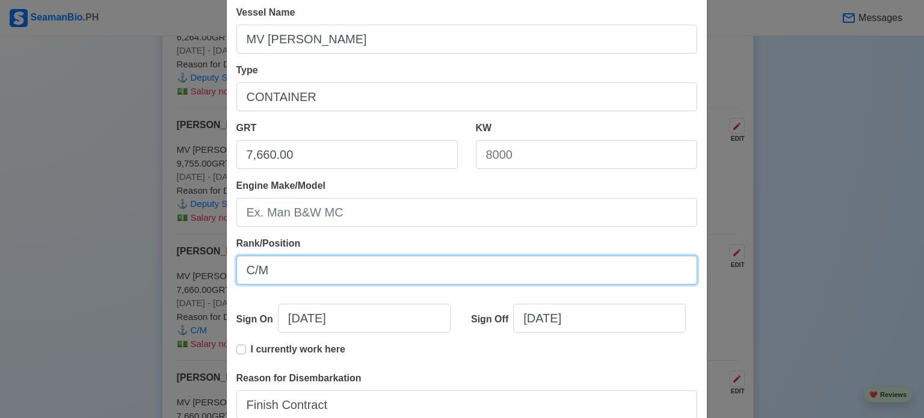
click at [606, 277] on input "C/M" at bounding box center [466, 270] width 461 height 29
type input "Deputy Ship Security Officer/ Ch. M."
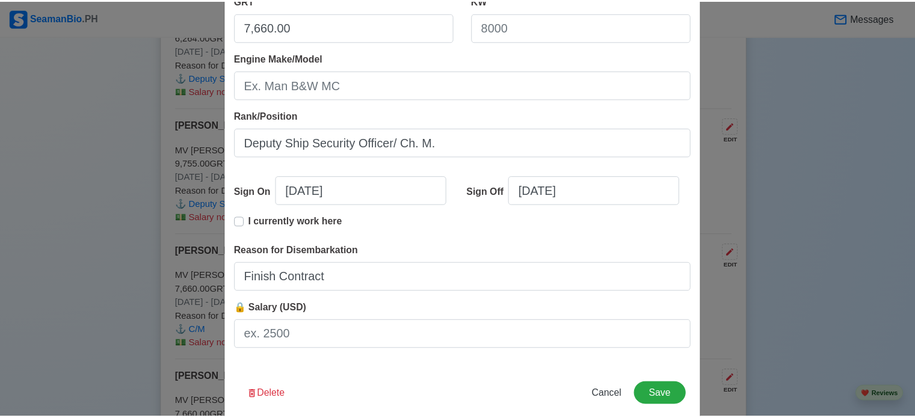
scroll to position [267, 0]
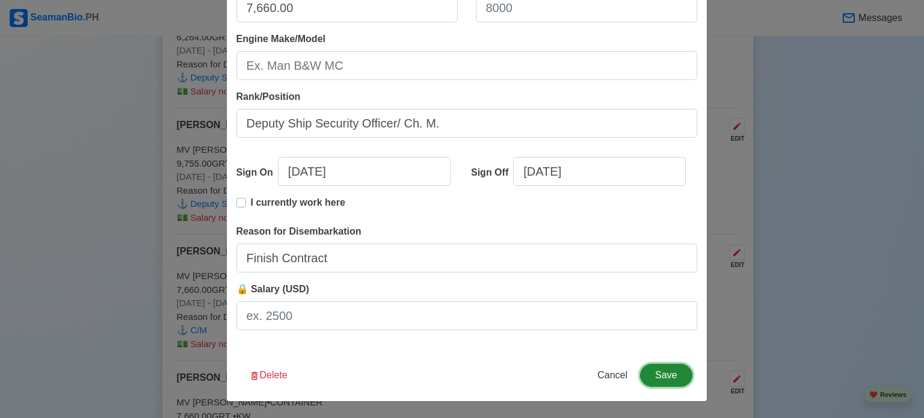
click at [661, 373] on button "Save" at bounding box center [666, 375] width 52 height 23
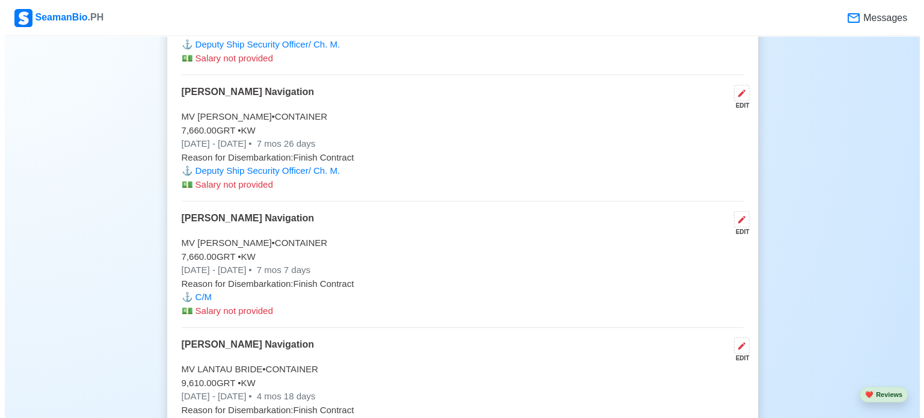
scroll to position [4993, 0]
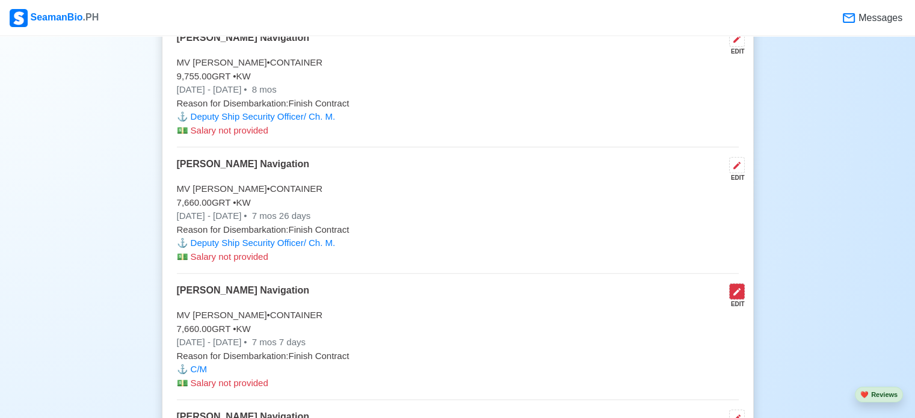
click at [737, 288] on icon at bounding box center [736, 291] width 7 height 7
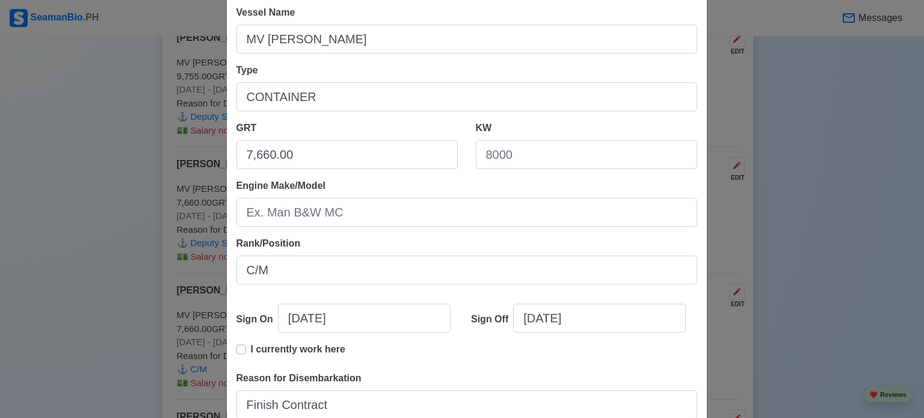
scroll to position [144, 0]
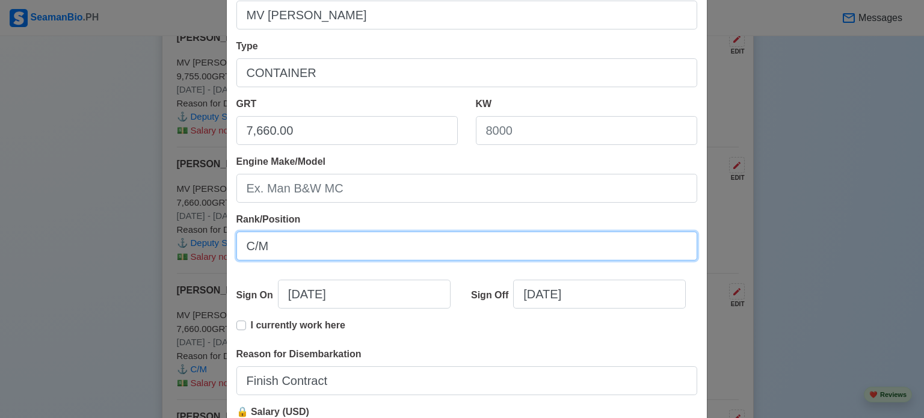
click at [583, 239] on input "C/M" at bounding box center [466, 246] width 461 height 29
type input "Deputy Ship Security Officer/ Ch. M."
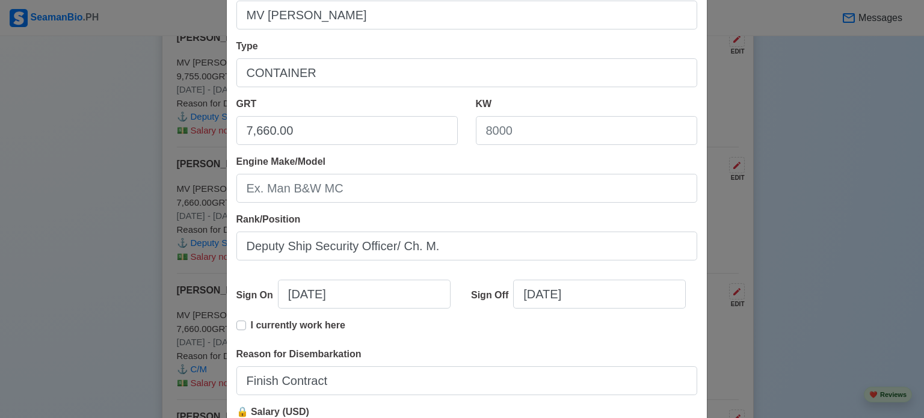
scroll to position [267, 0]
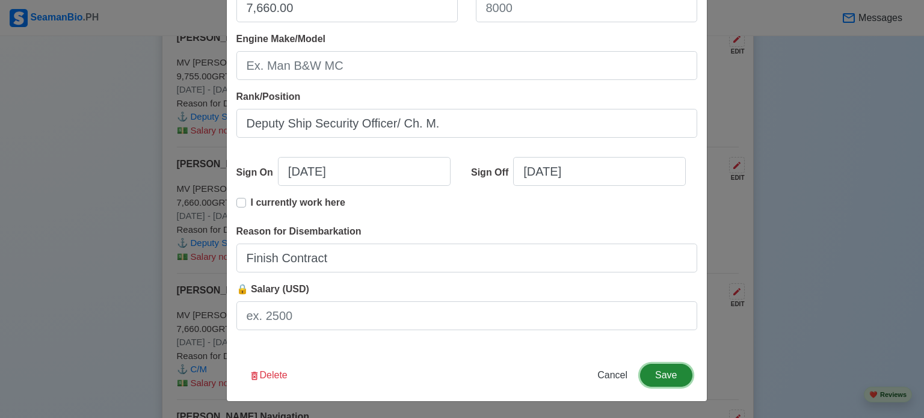
click at [665, 371] on button "Save" at bounding box center [666, 375] width 52 height 23
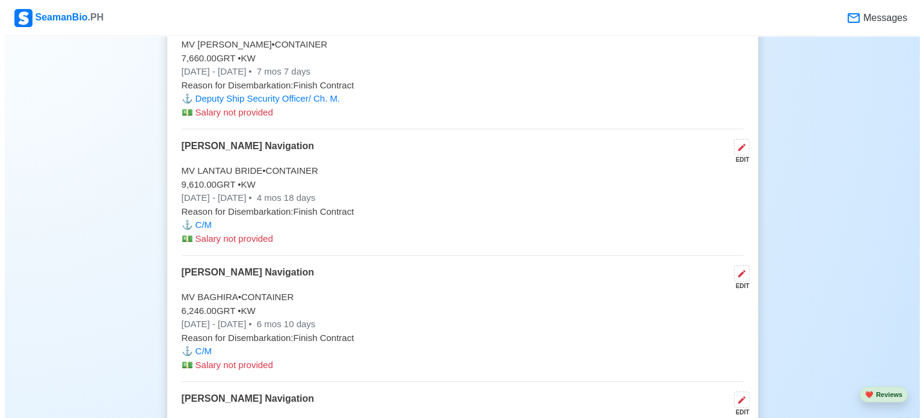
scroll to position [5258, 0]
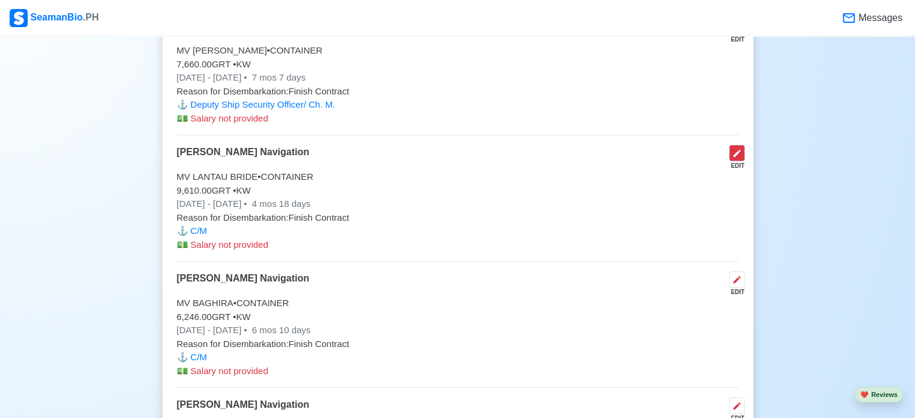
click at [734, 149] on icon at bounding box center [737, 154] width 10 height 10
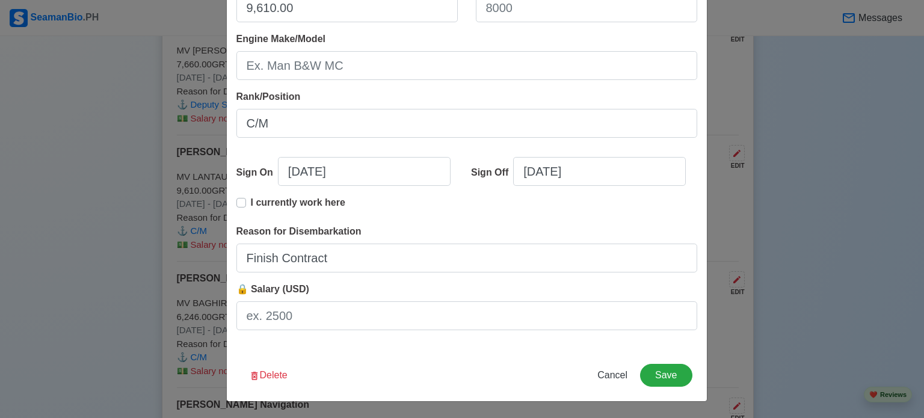
scroll to position [266, 0]
click at [664, 108] on div "Rank/Position C/M" at bounding box center [466, 114] width 461 height 48
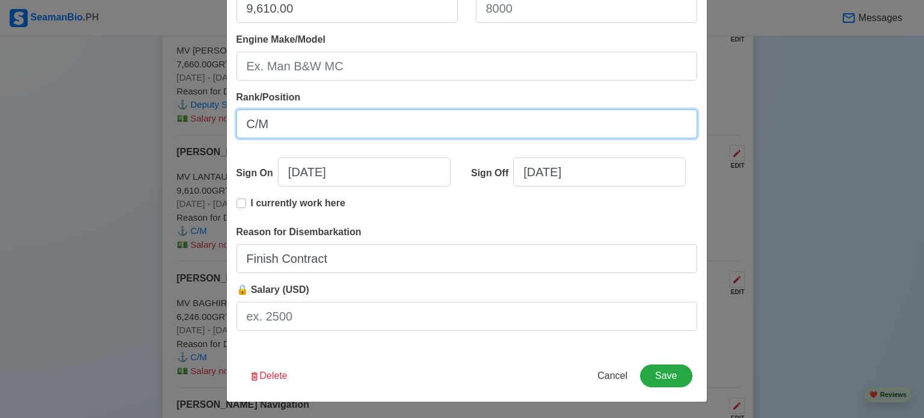
click at [659, 113] on input "C/M" at bounding box center [466, 123] width 461 height 29
type input "Deputy Ship Security Officer/ Ch. M."
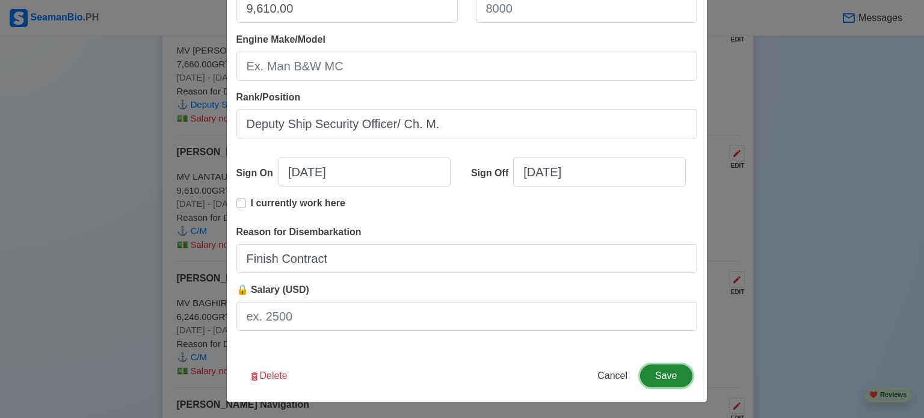
click at [660, 372] on button "Save" at bounding box center [666, 375] width 52 height 23
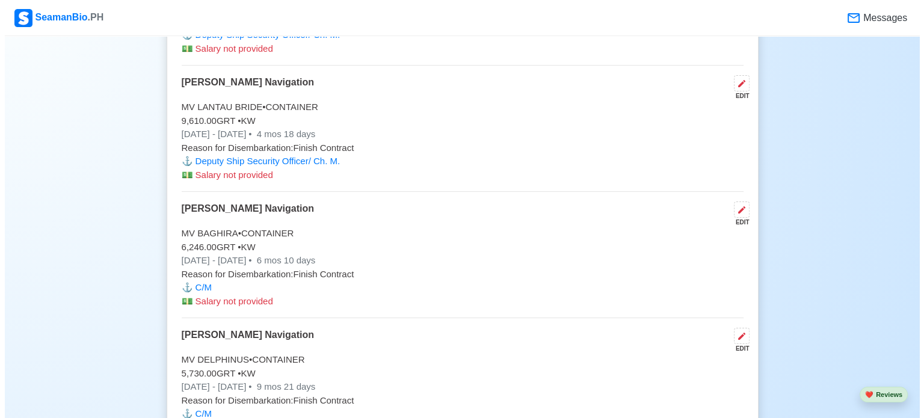
scroll to position [5352, 0]
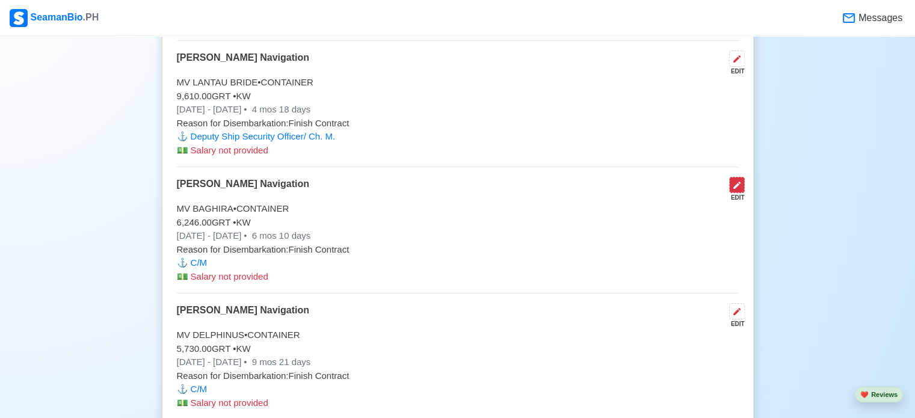
click at [735, 180] on icon at bounding box center [737, 185] width 10 height 10
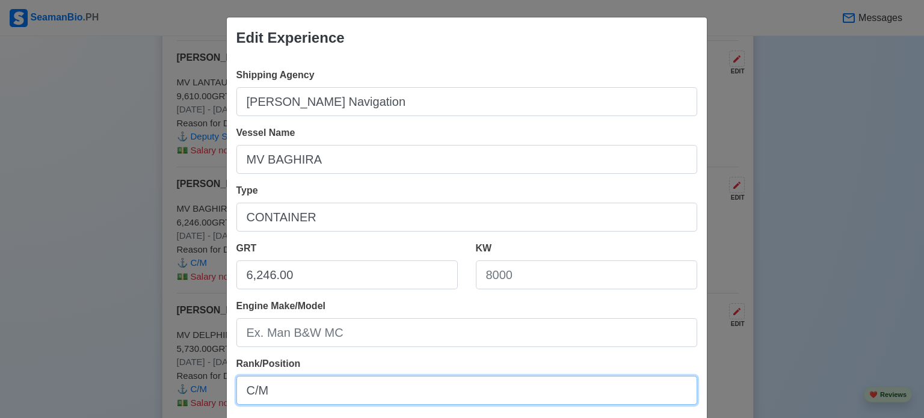
click at [590, 397] on input "C/M" at bounding box center [466, 390] width 461 height 29
type input "Deputy Ship Security Officer/ Ch. M."
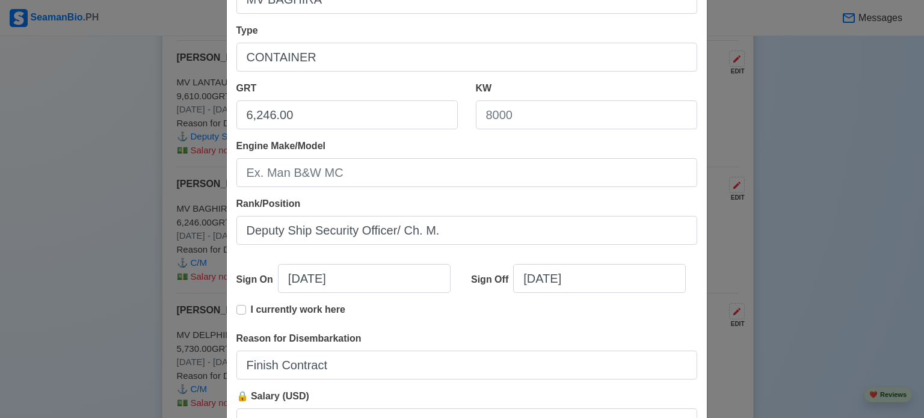
scroll to position [267, 0]
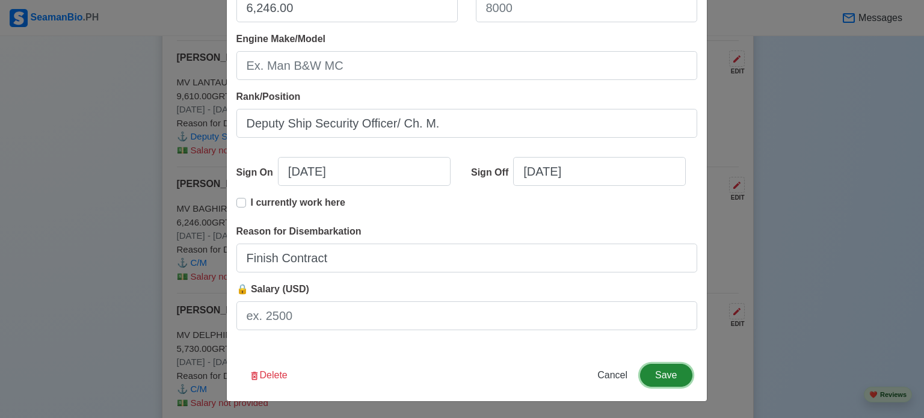
click at [667, 374] on button "Save" at bounding box center [666, 375] width 52 height 23
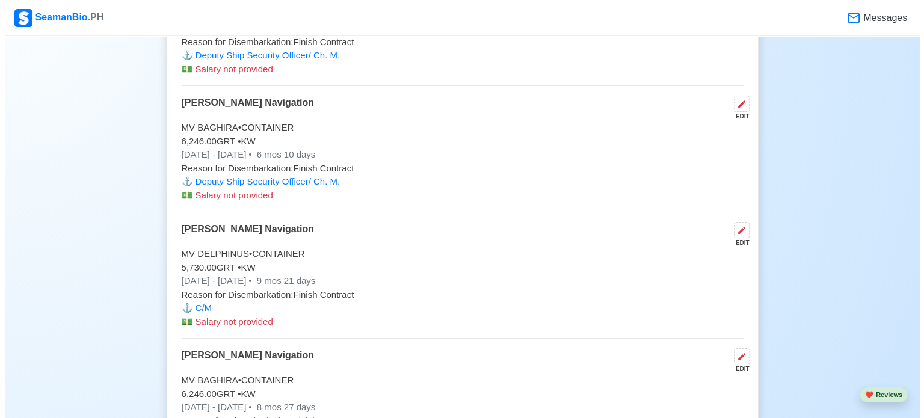
scroll to position [5447, 0]
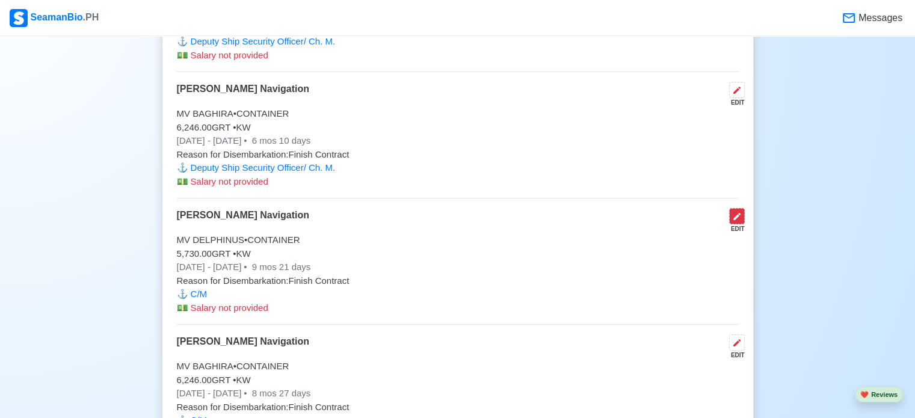
click at [738, 212] on icon at bounding box center [737, 217] width 10 height 10
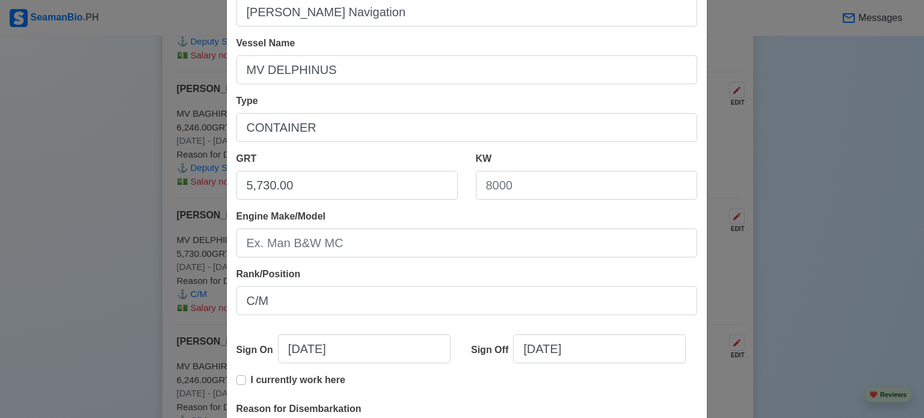
scroll to position [96, 0]
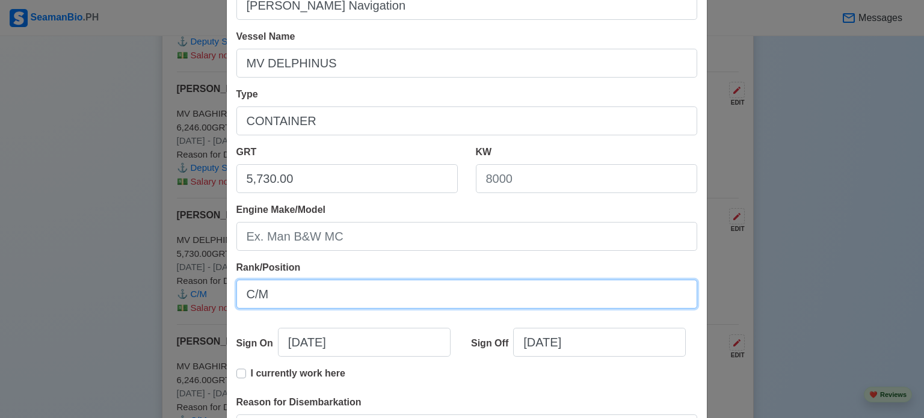
click at [659, 298] on input "C/M" at bounding box center [466, 294] width 461 height 29
type input "Deputy Ship Security Officer/ Ch. M."
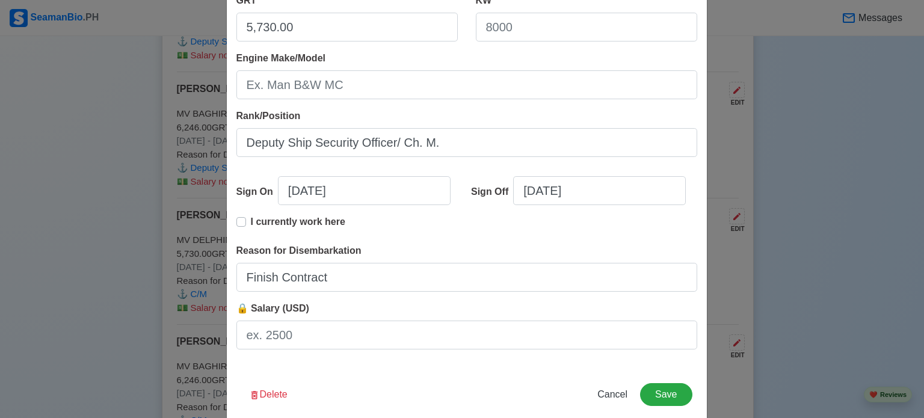
scroll to position [267, 0]
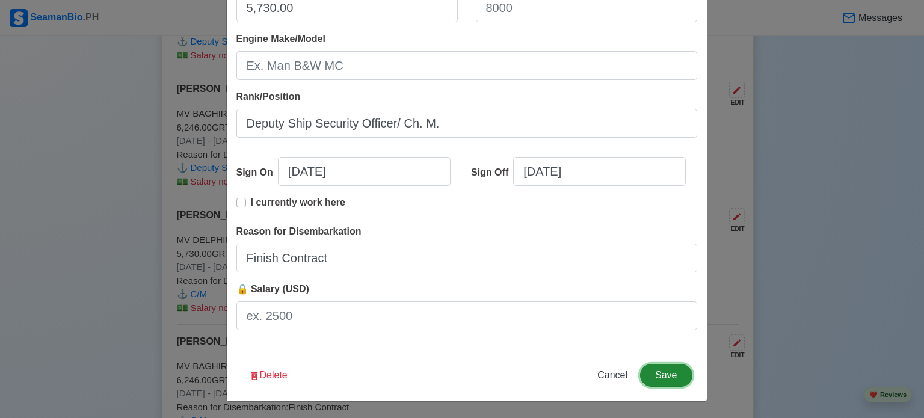
click at [667, 375] on button "Save" at bounding box center [666, 375] width 52 height 23
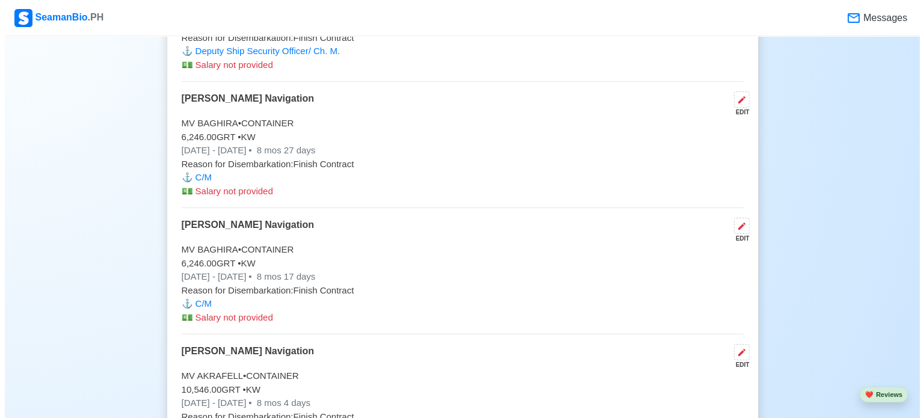
scroll to position [5694, 0]
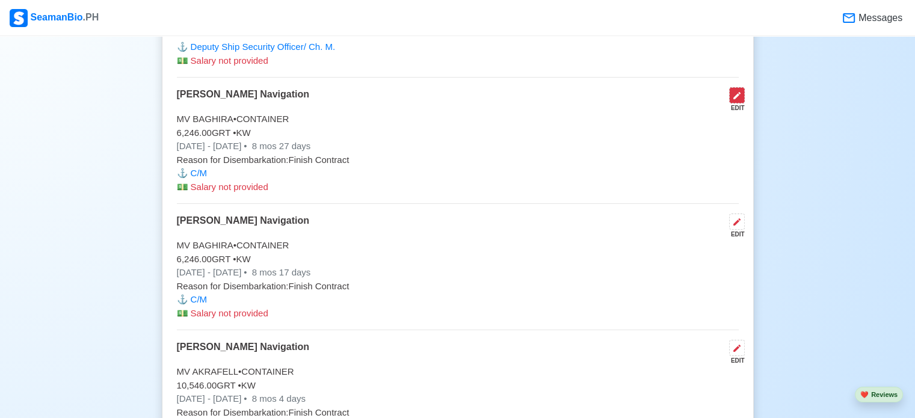
click at [737, 91] on icon at bounding box center [737, 96] width 10 height 10
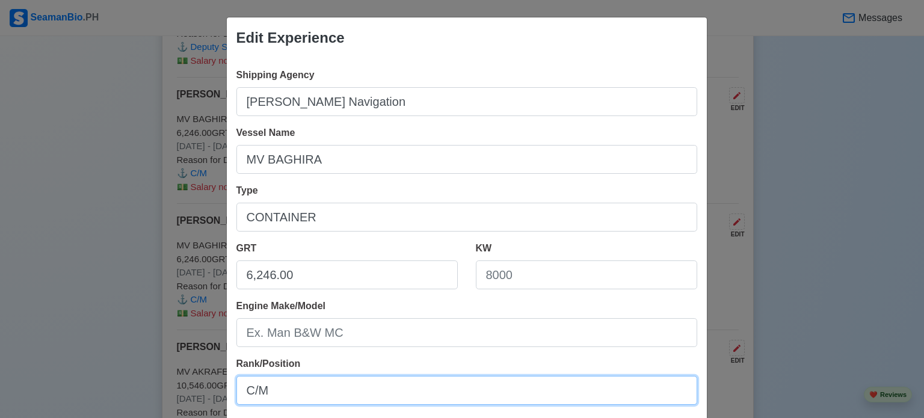
click at [464, 390] on input "C/M" at bounding box center [466, 390] width 461 height 29
type input "Deputy Ship Security Officer/ Ch. M."
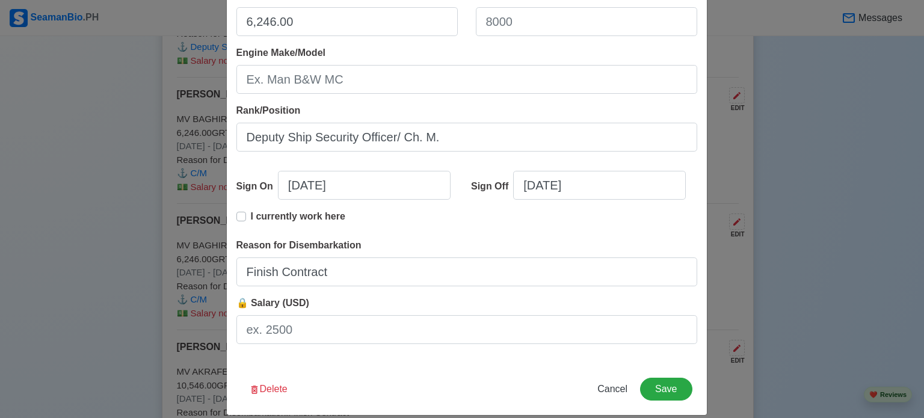
scroll to position [267, 0]
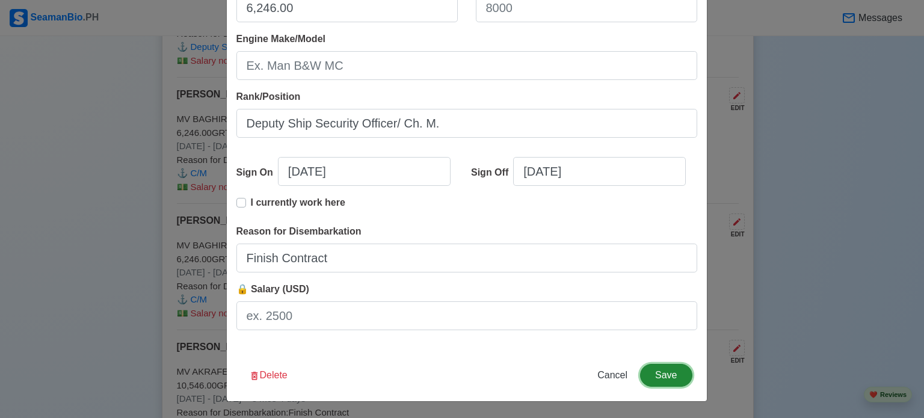
click at [664, 375] on button "Save" at bounding box center [666, 375] width 52 height 23
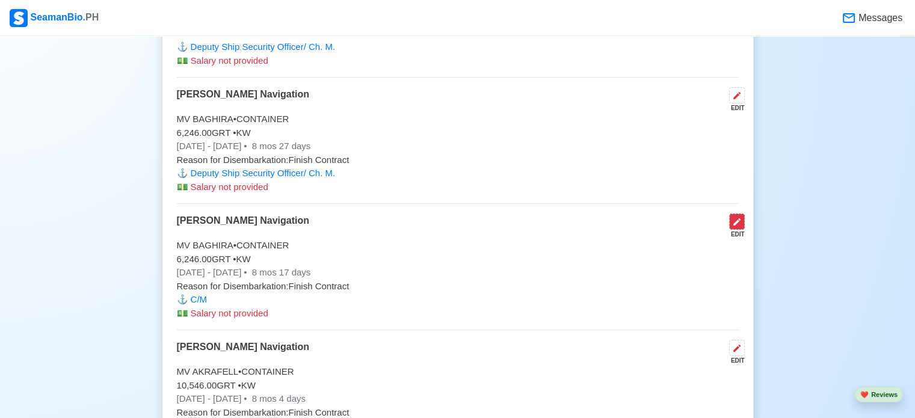
click at [737, 217] on icon at bounding box center [737, 222] width 10 height 10
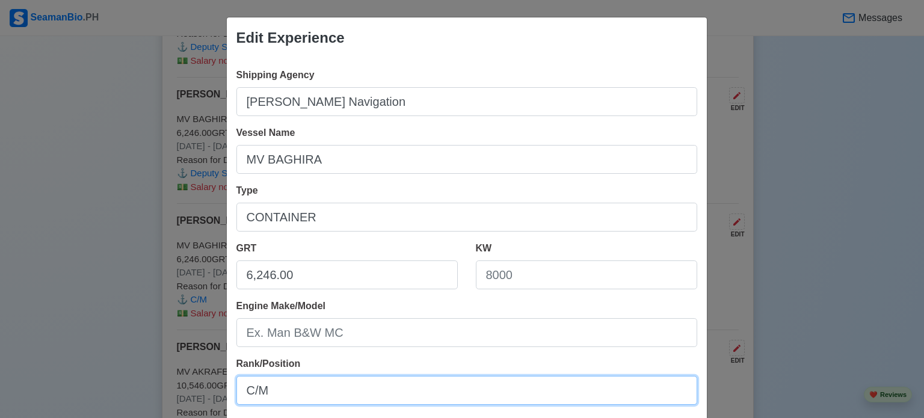
click at [647, 387] on input "C/M" at bounding box center [466, 390] width 461 height 29
type input "Deputy Ship Security Officer/ Ch. M."
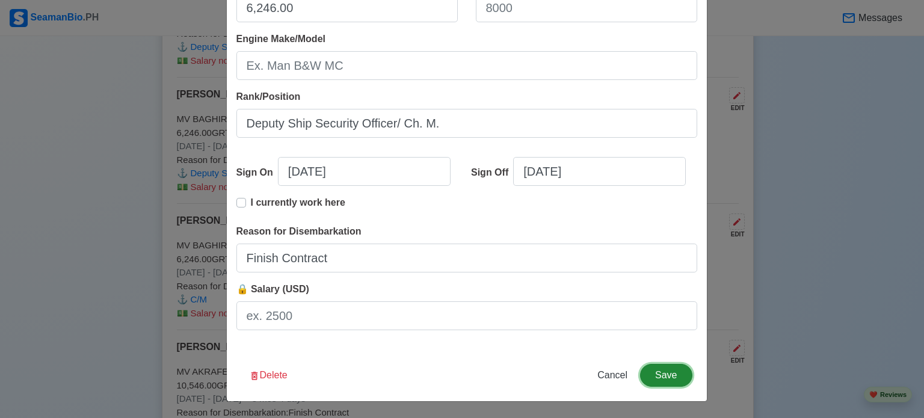
click at [666, 375] on button "Save" at bounding box center [666, 375] width 52 height 23
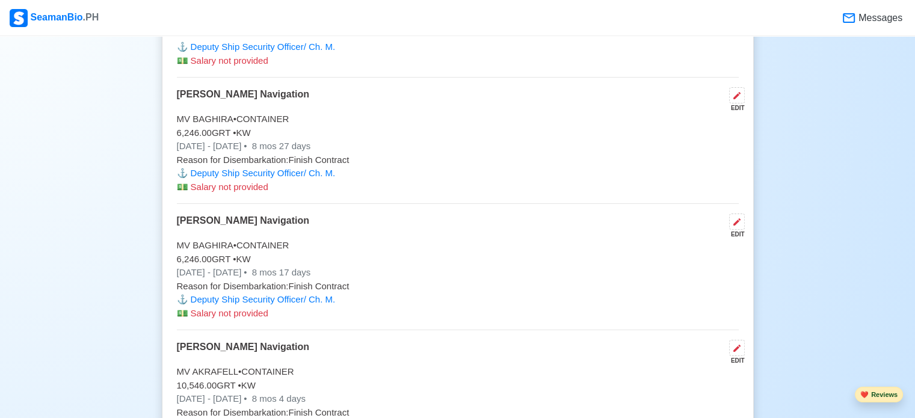
click at [885, 394] on button "❤️ Reviews" at bounding box center [878, 395] width 48 height 16
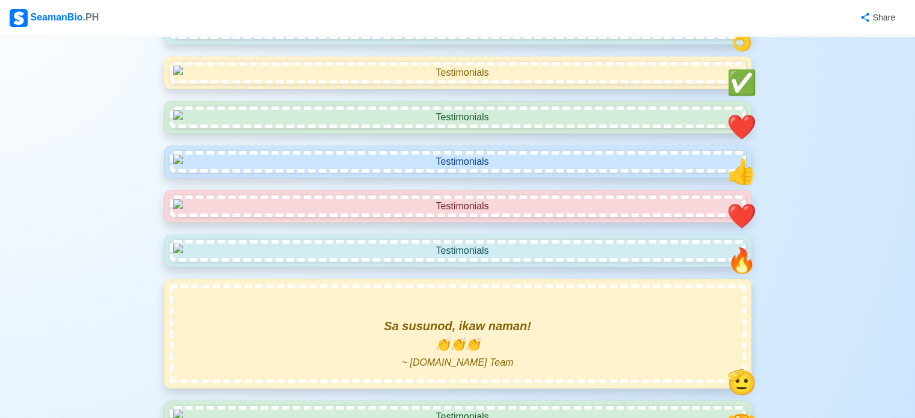
scroll to position [777, 0]
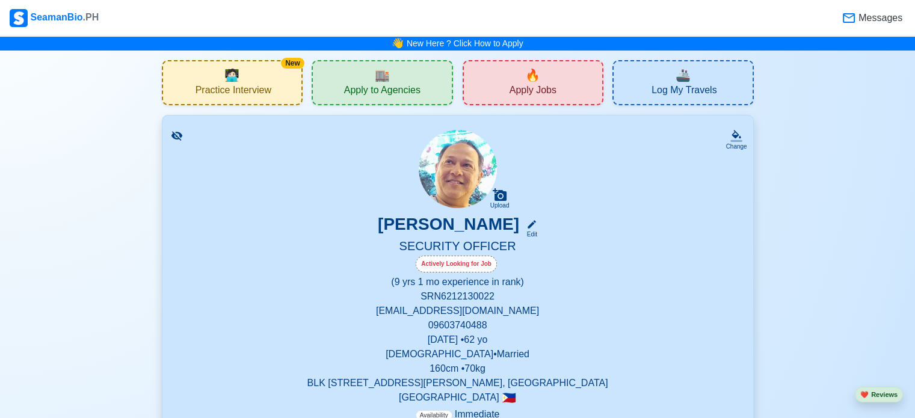
click at [175, 135] on icon at bounding box center [176, 135] width 11 height 9
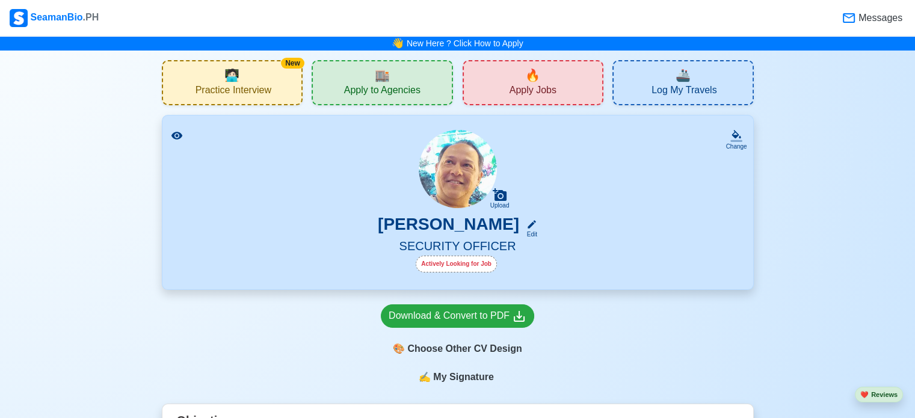
click at [175, 135] on icon at bounding box center [176, 136] width 11 height 8
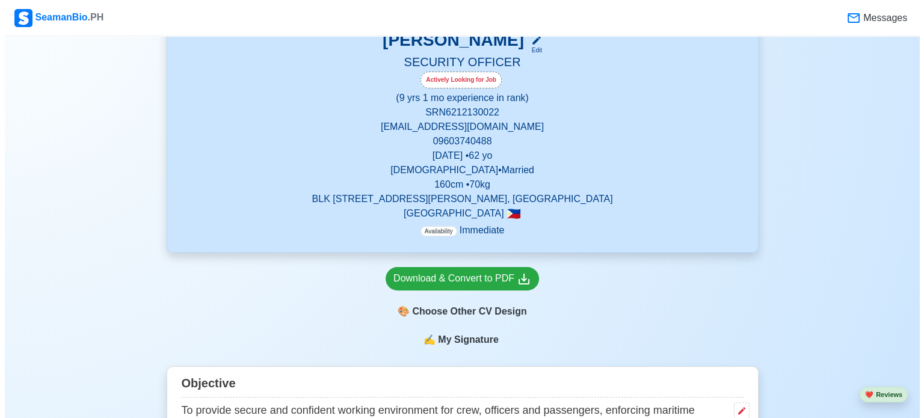
scroll to position [272, 0]
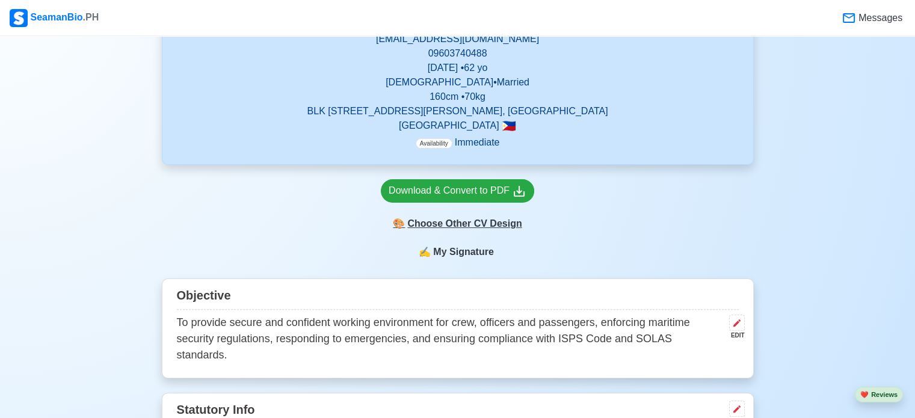
click at [464, 224] on div "🎨 Choose Other CV Design" at bounding box center [457, 223] width 153 height 23
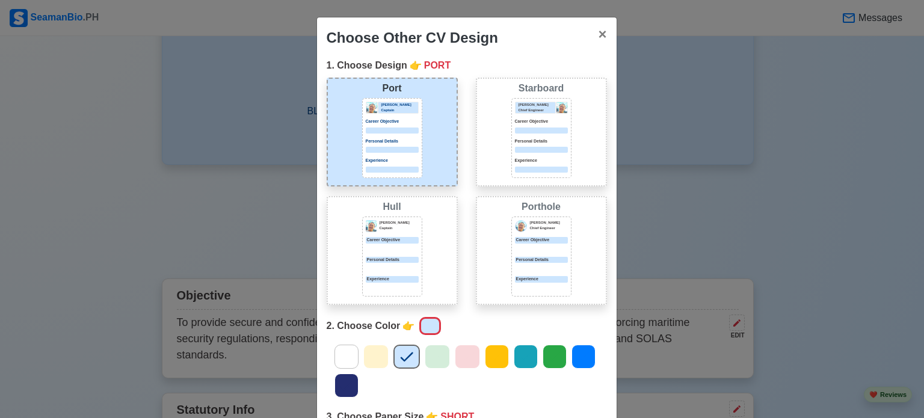
click at [534, 247] on div at bounding box center [541, 249] width 53 height 6
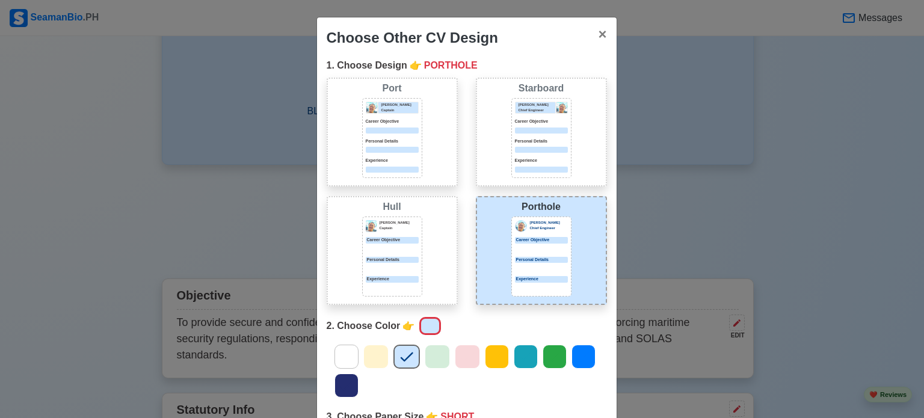
click at [432, 353] on icon at bounding box center [437, 357] width 18 height 18
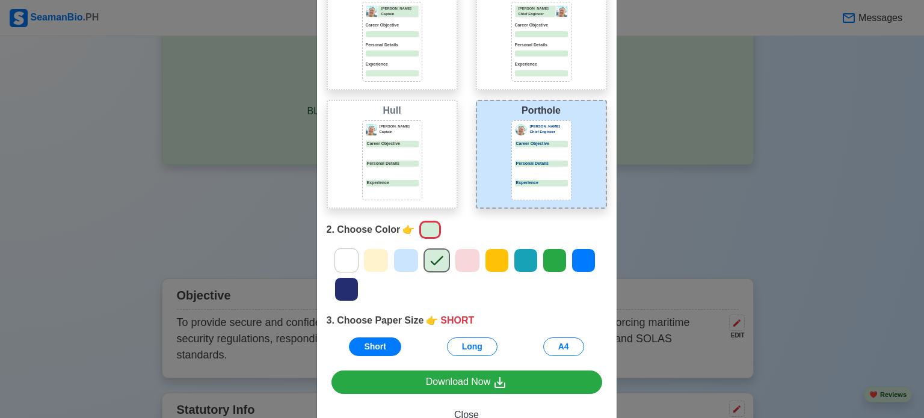
scroll to position [135, 0]
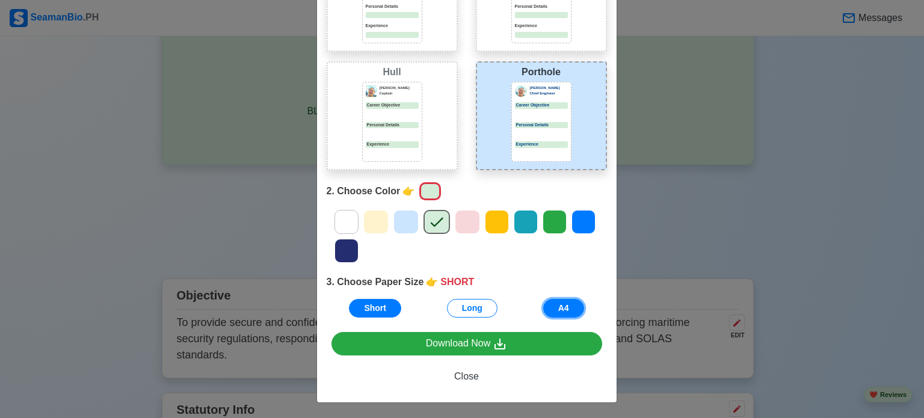
click at [554, 305] on button "A4" at bounding box center [563, 308] width 41 height 19
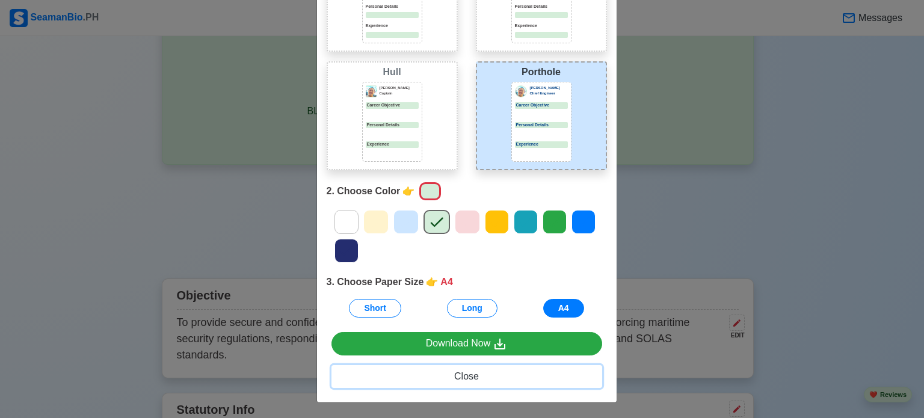
click at [462, 377] on span "Close" at bounding box center [466, 376] width 25 height 10
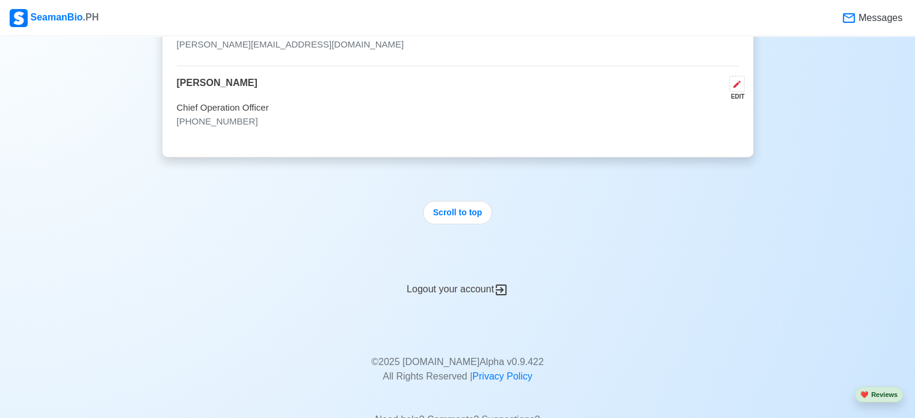
scroll to position [7773, 0]
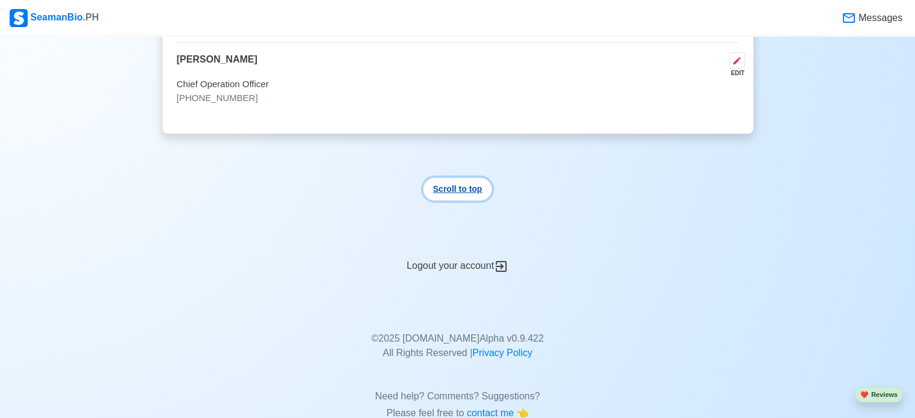
click at [450, 177] on button "Scroll to top" at bounding box center [458, 188] width 70 height 23
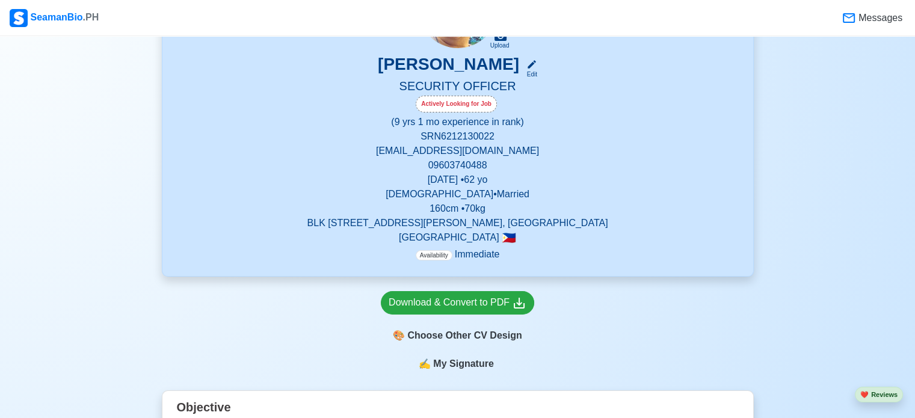
scroll to position [224, 0]
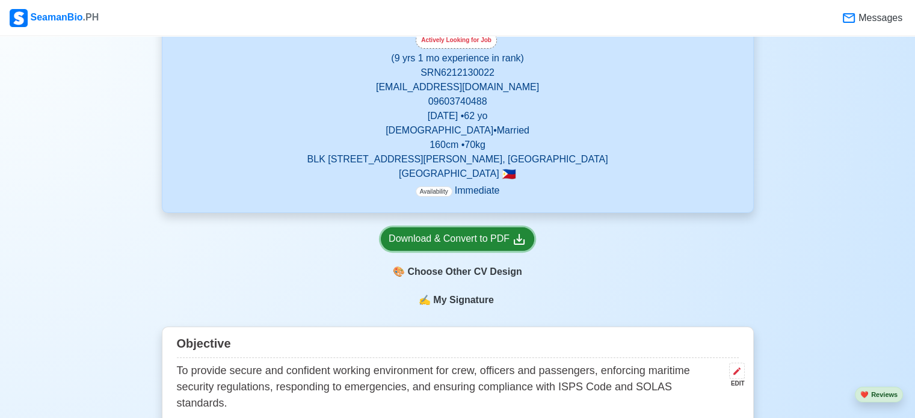
click at [518, 242] on icon at bounding box center [519, 239] width 14 height 14
